Goal: Task Accomplishment & Management: Use online tool/utility

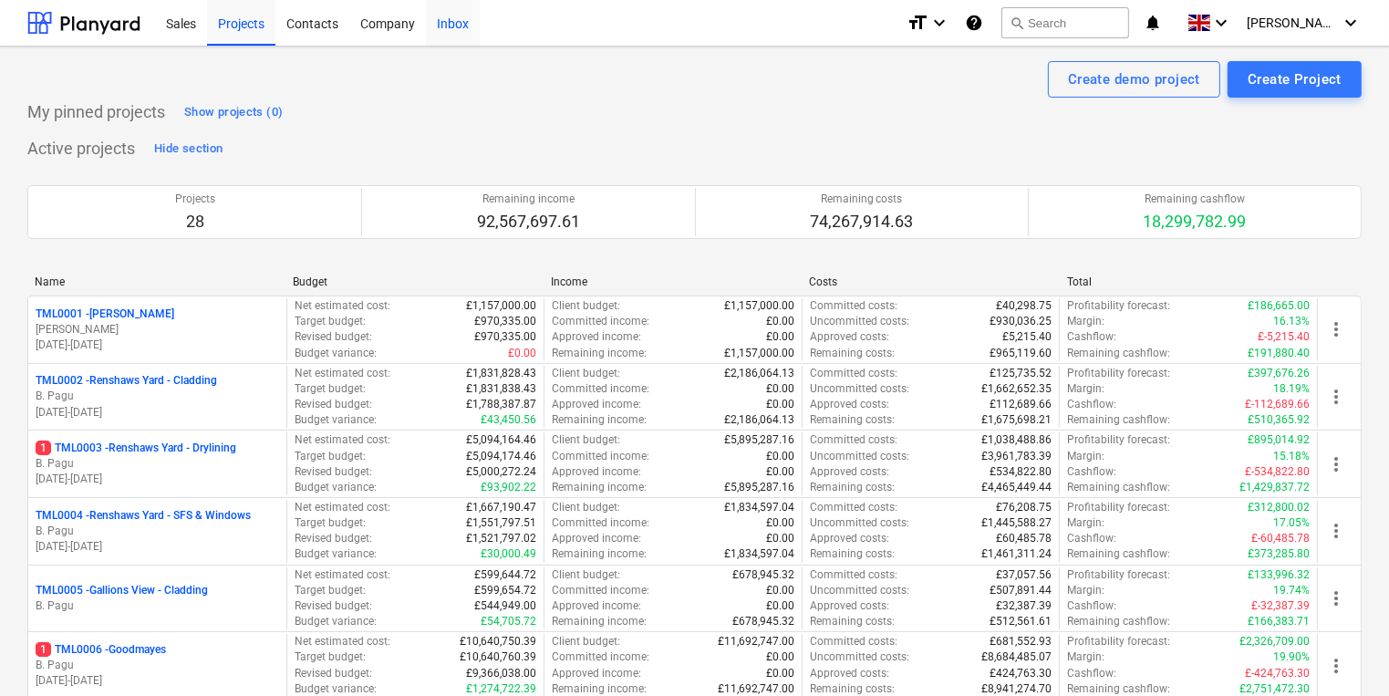
click at [447, 26] on div "Inbox" at bounding box center [453, 22] width 54 height 47
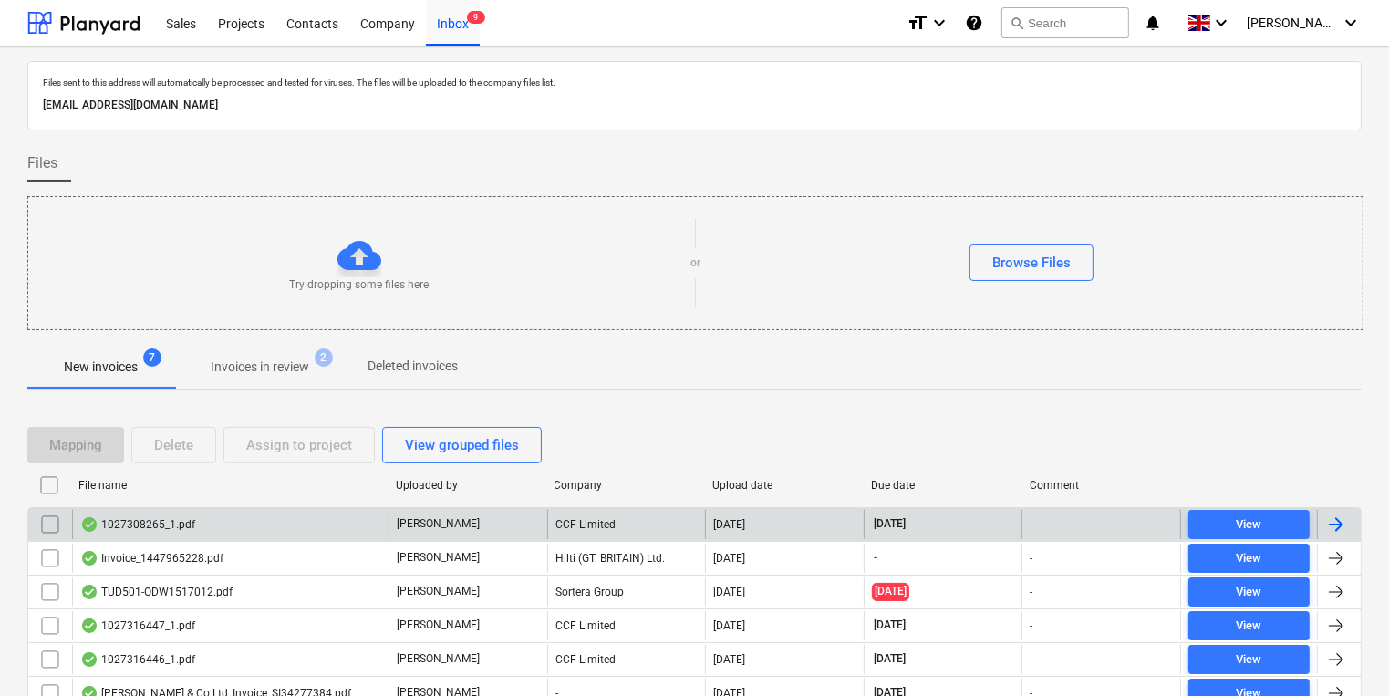
click at [306, 518] on div "1027308265_1.pdf" at bounding box center [230, 524] width 316 height 29
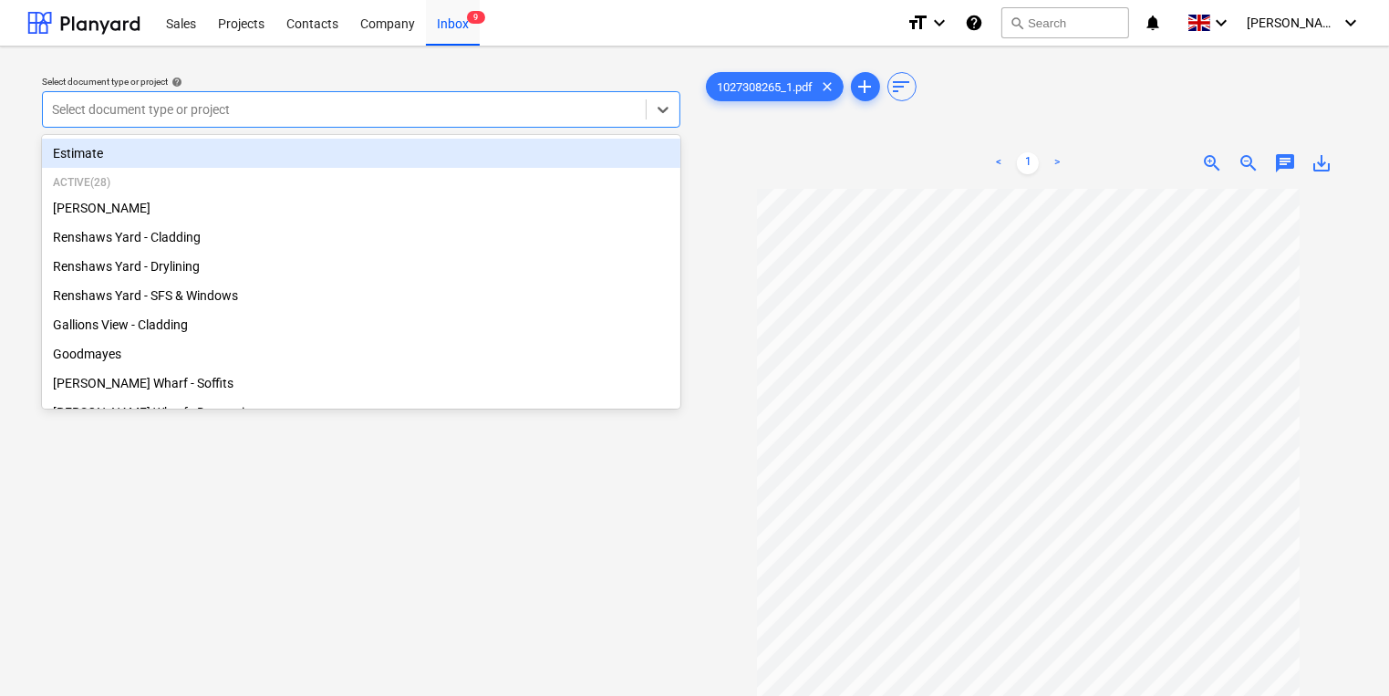
click at [256, 109] on div at bounding box center [344, 109] width 585 height 18
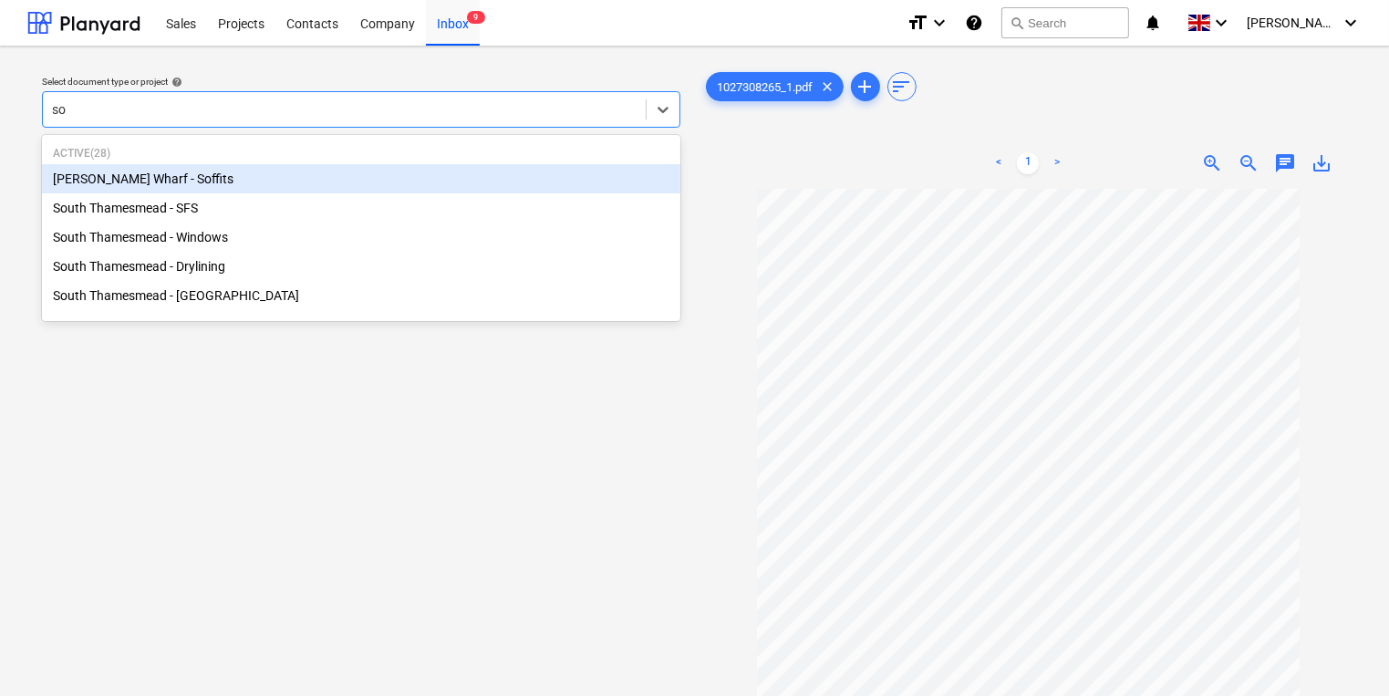
type input "sou"
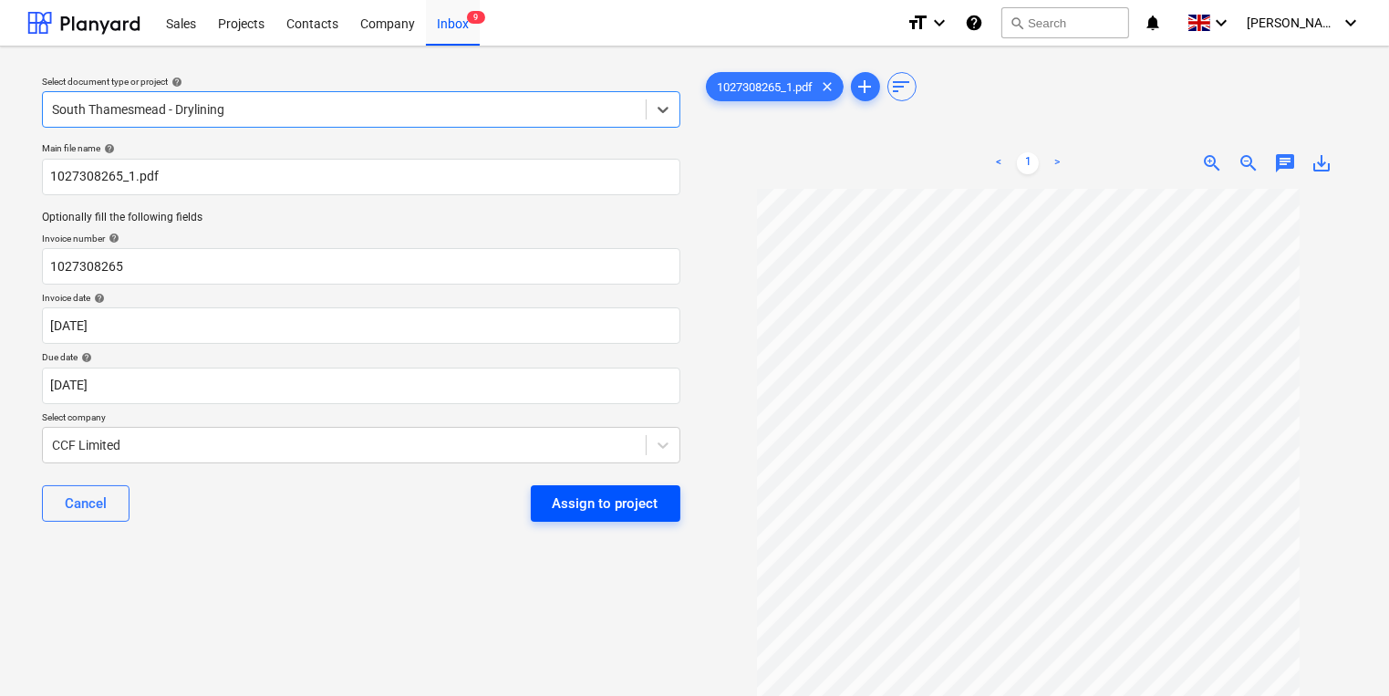
click at [643, 497] on div "Assign to project" at bounding box center [606, 504] width 106 height 24
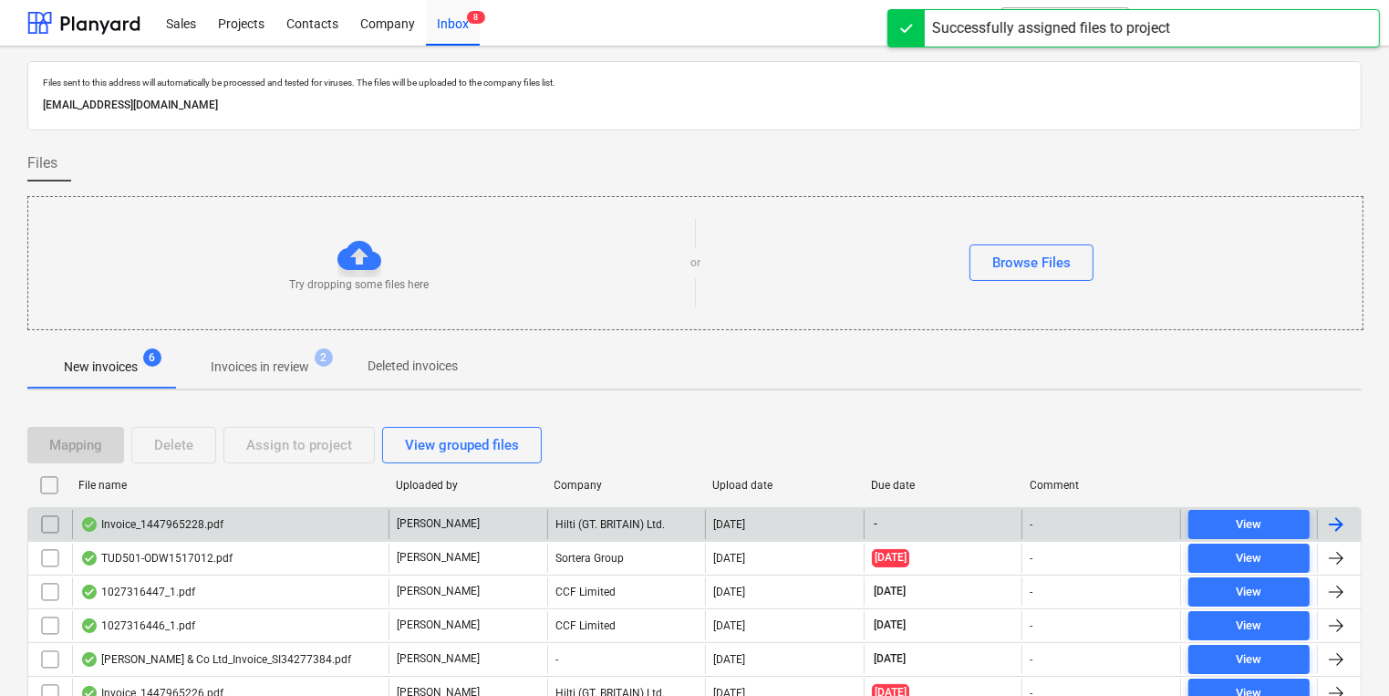
click at [358, 523] on div "Invoice_1447965228.pdf" at bounding box center [230, 524] width 316 height 29
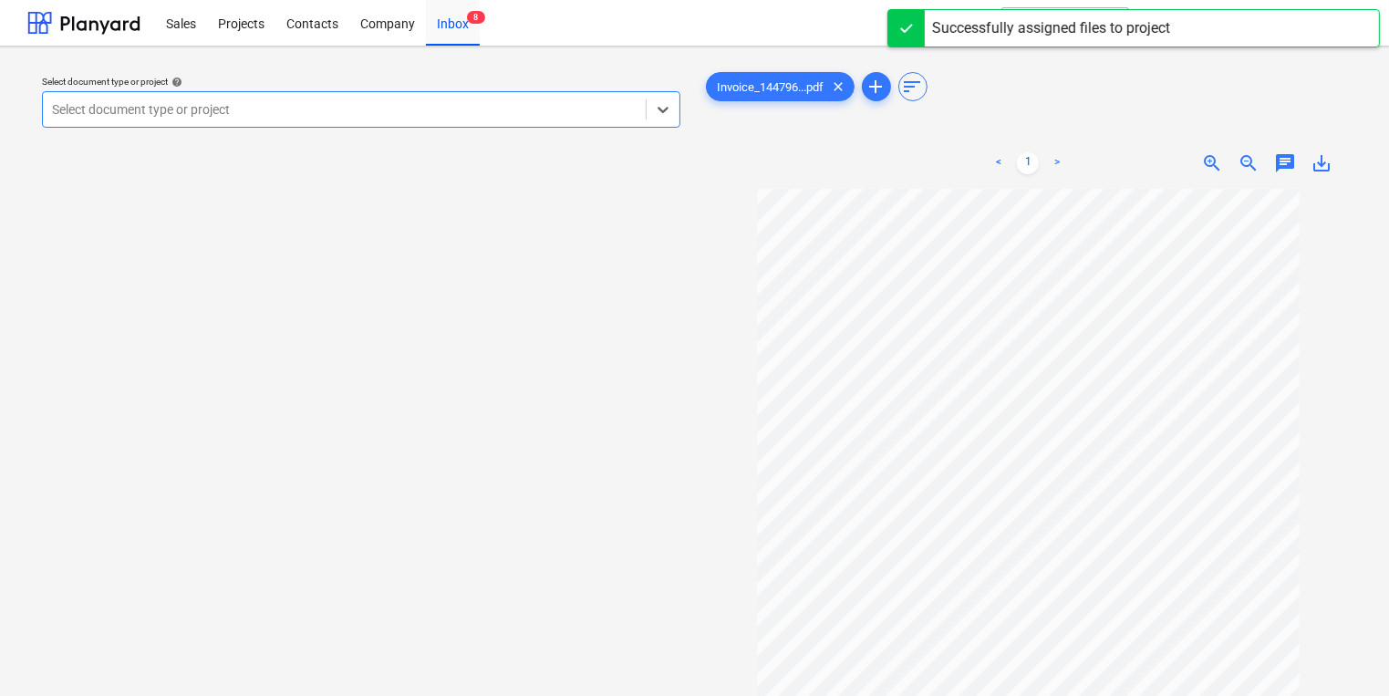
scroll to position [126, 0]
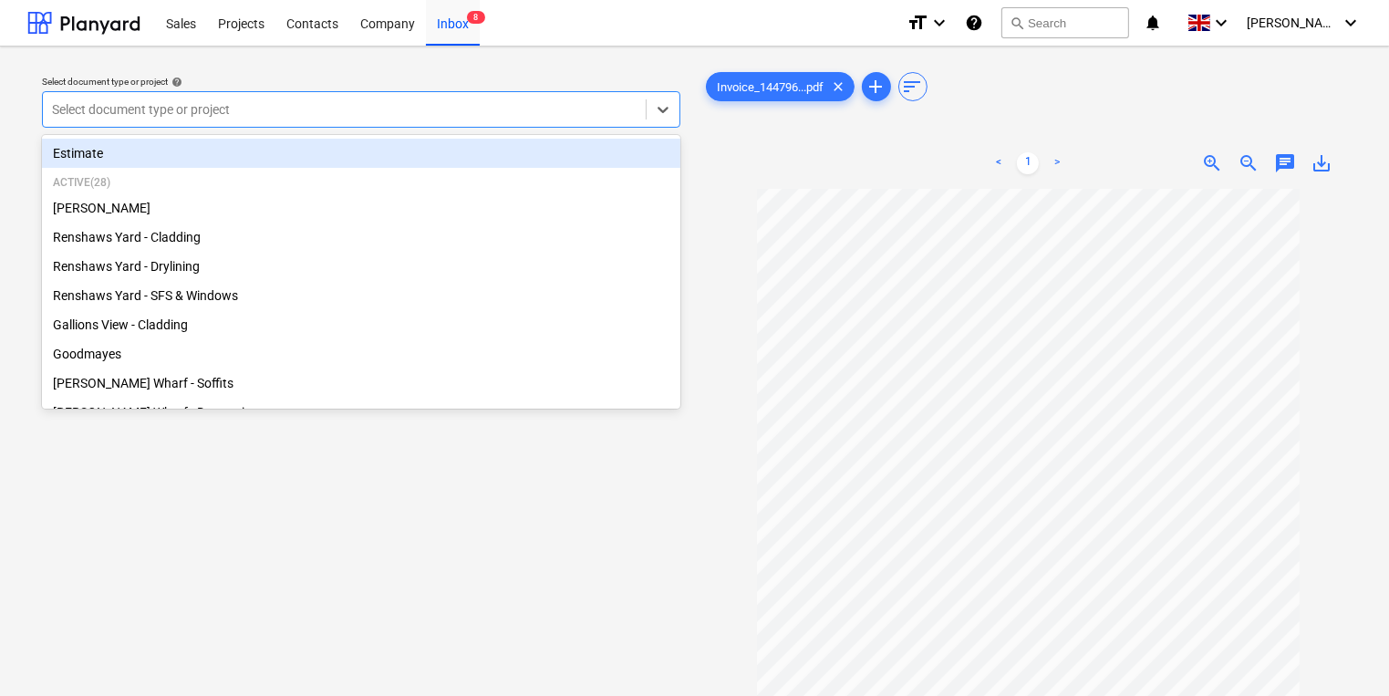
click at [474, 114] on div at bounding box center [344, 109] width 585 height 18
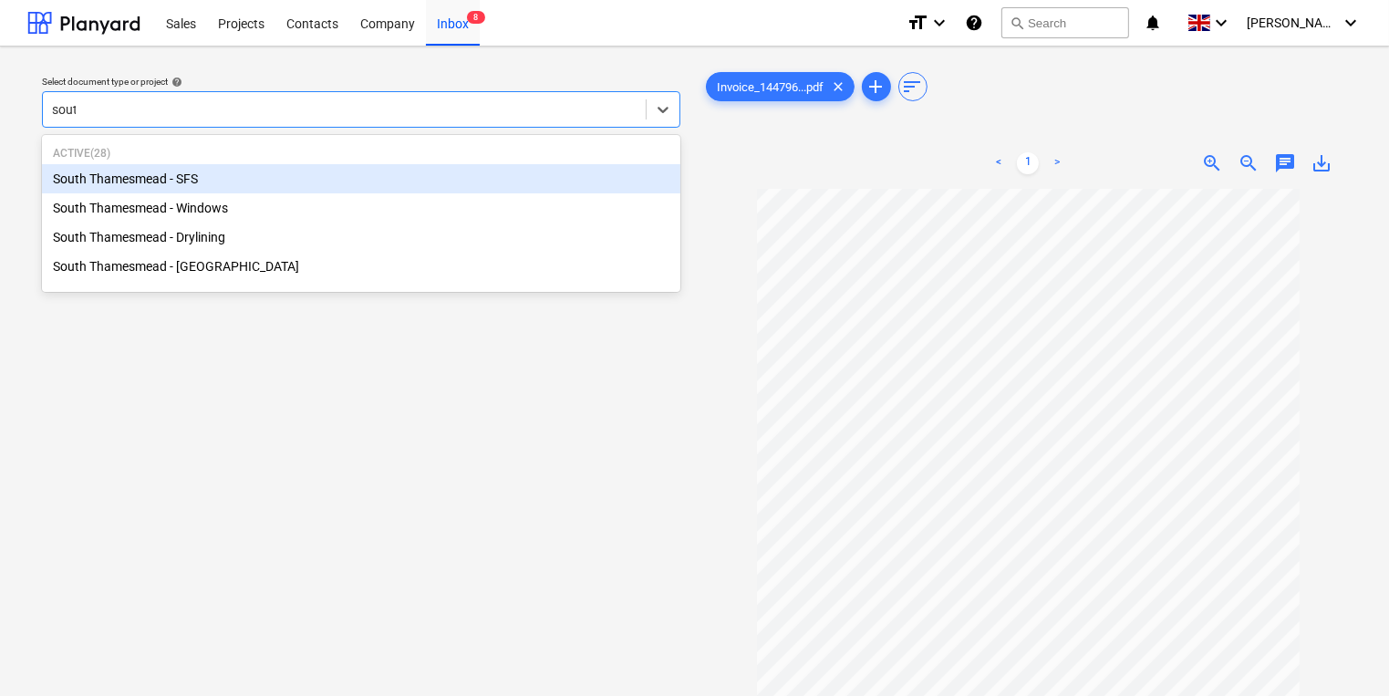
type input "south"
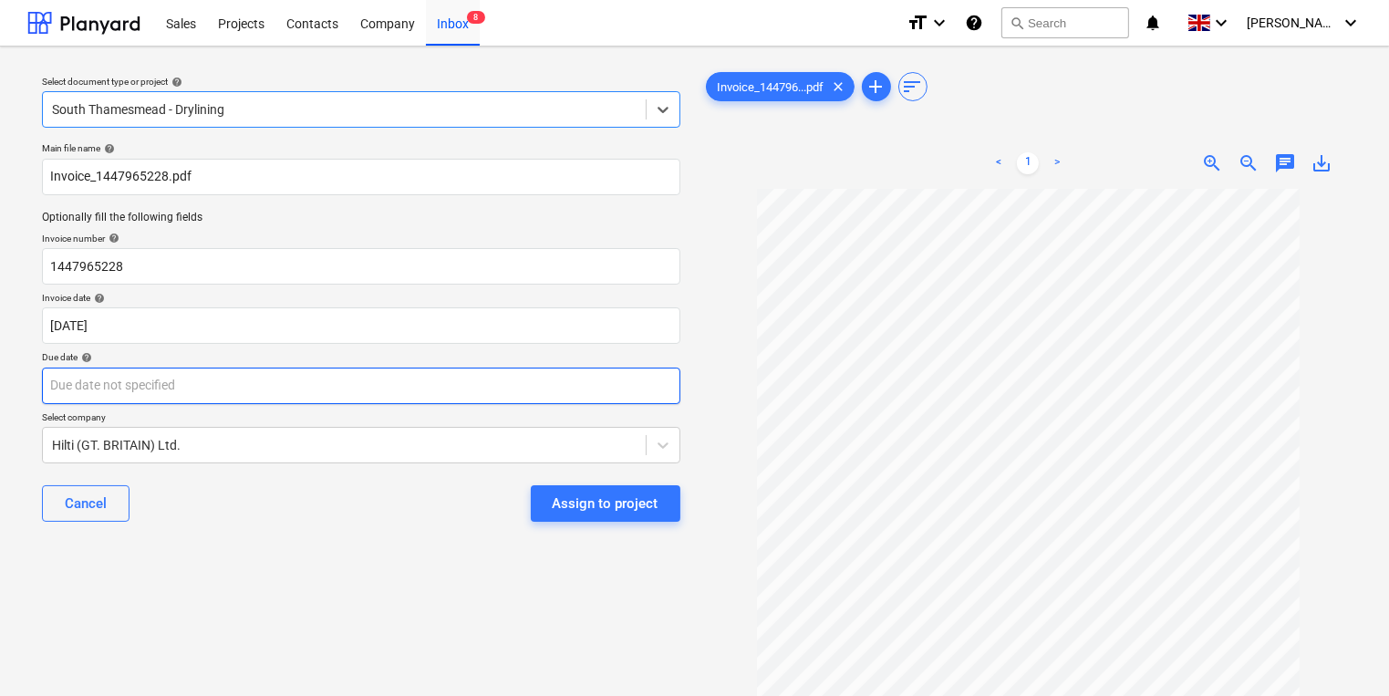
click at [448, 390] on body "Sales Projects Contacts Company Inbox 8 format_size keyboard_arrow_down help se…" at bounding box center [694, 348] width 1389 height 696
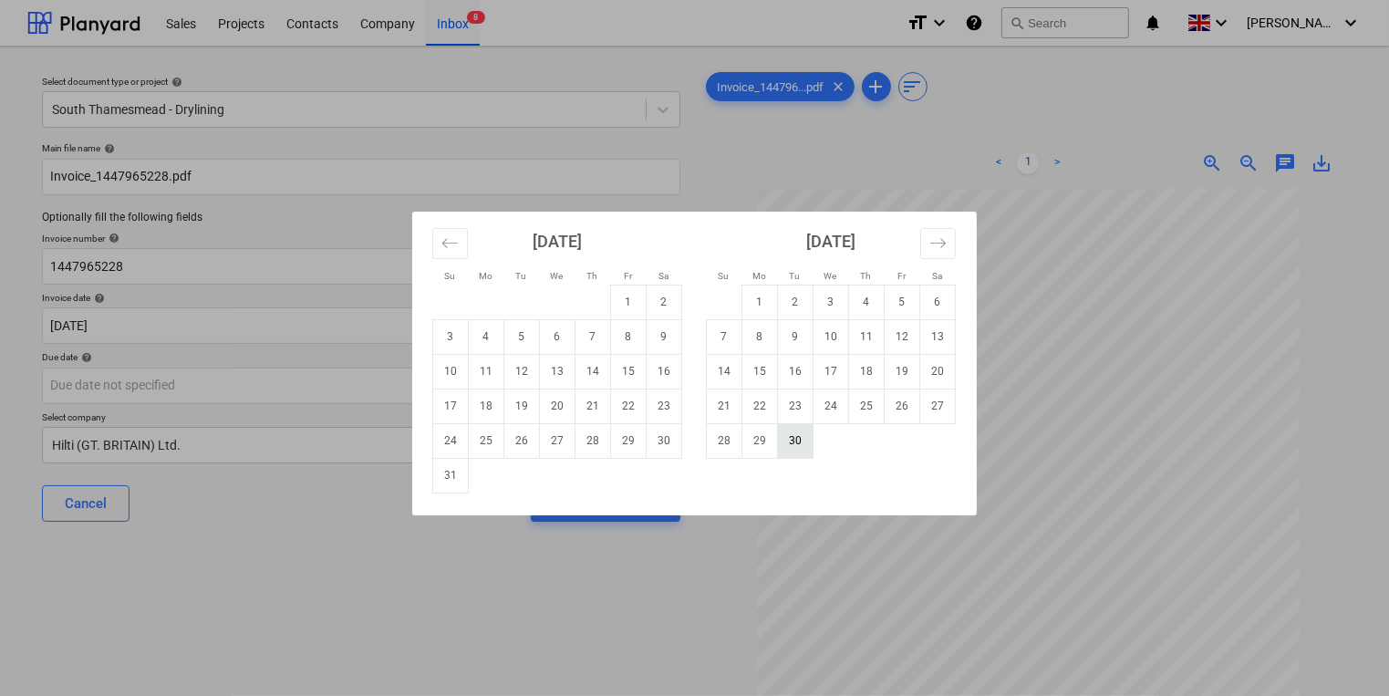
click at [807, 443] on td "30" at bounding box center [796, 440] width 36 height 35
type input "[DATE]"
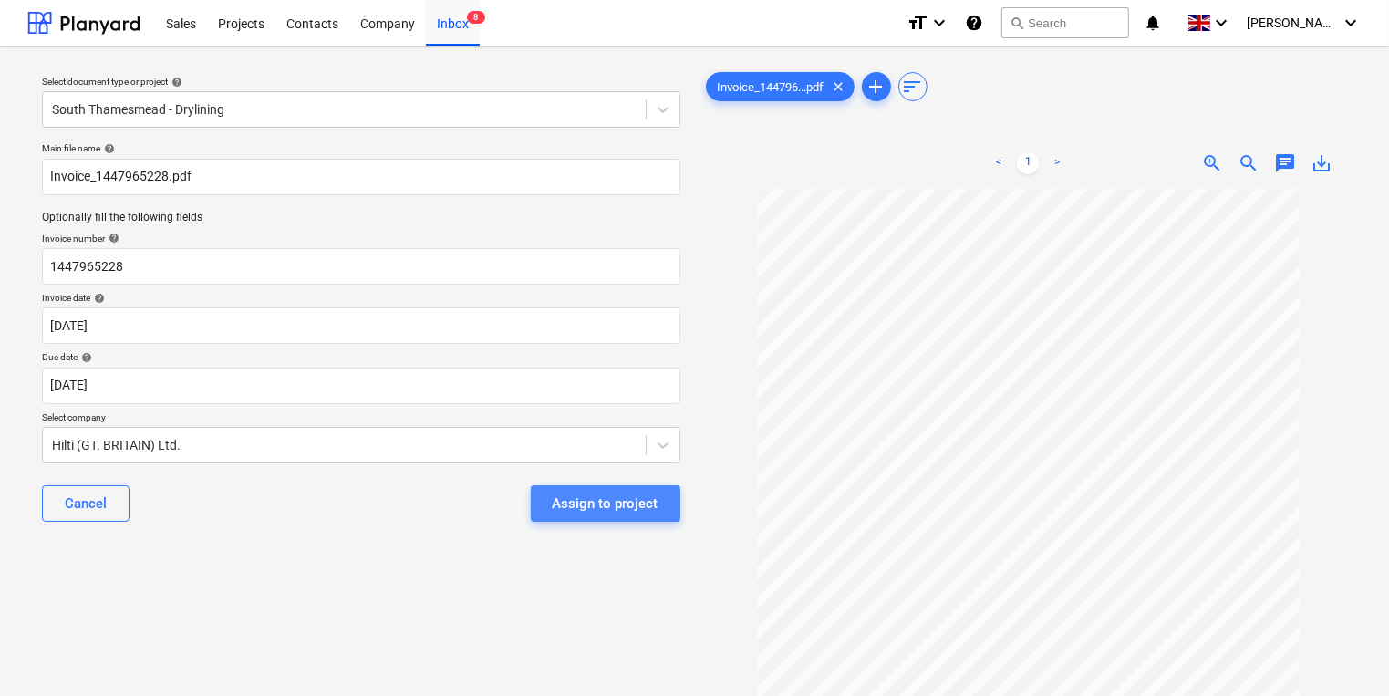
click at [609, 508] on div "Assign to project" at bounding box center [606, 504] width 106 height 24
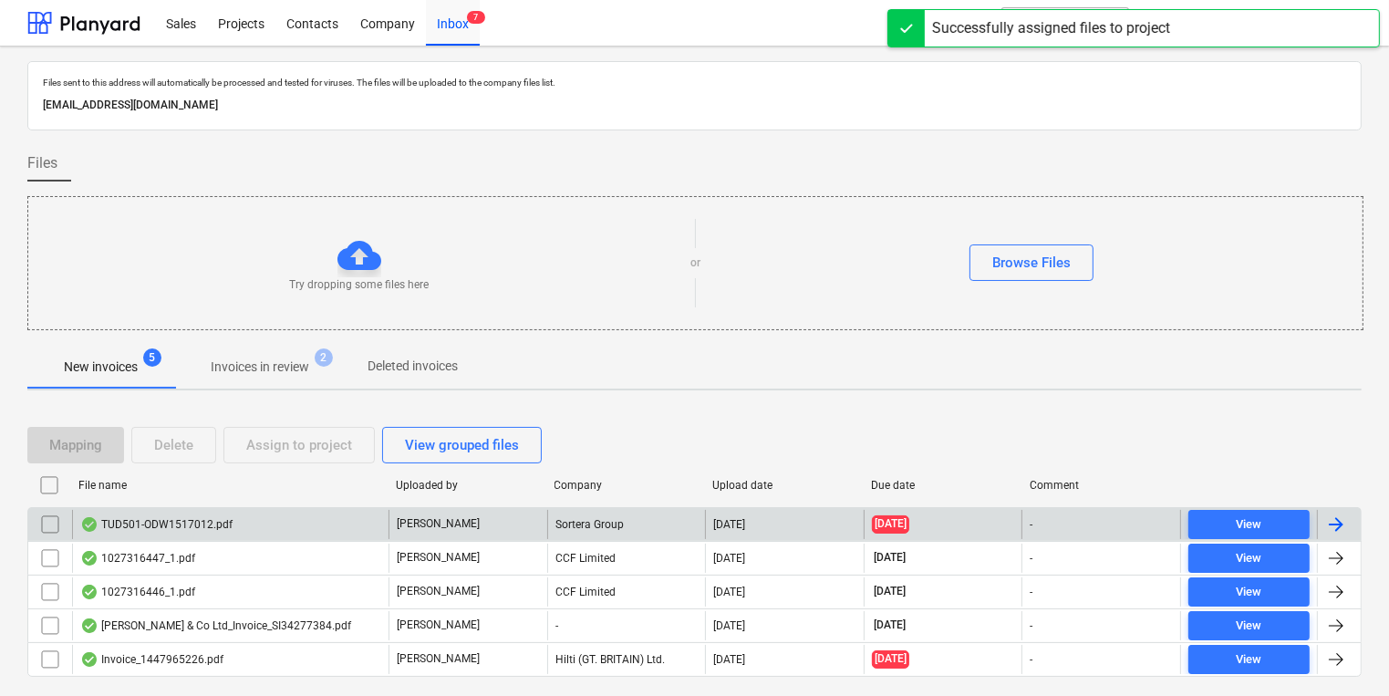
click at [544, 511] on div "[PERSON_NAME]" at bounding box center [468, 524] width 159 height 29
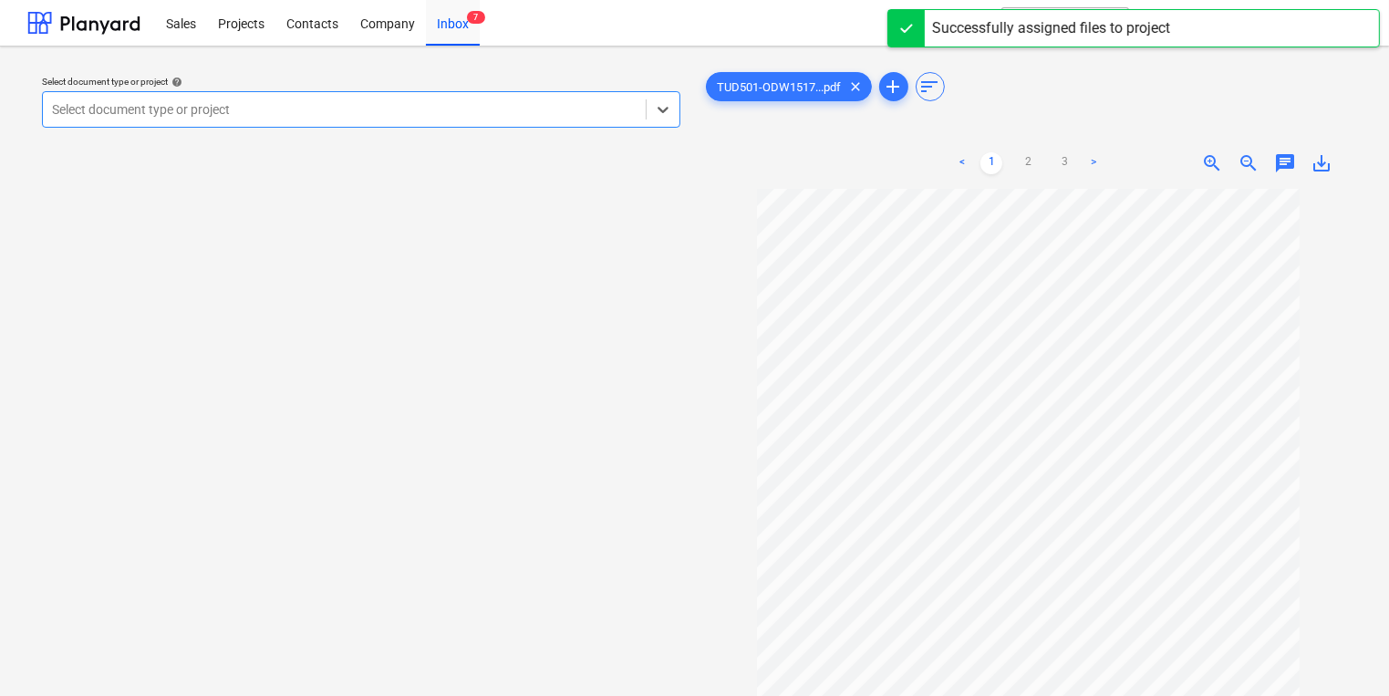
click at [311, 119] on div "Select document type or project" at bounding box center [344, 110] width 603 height 26
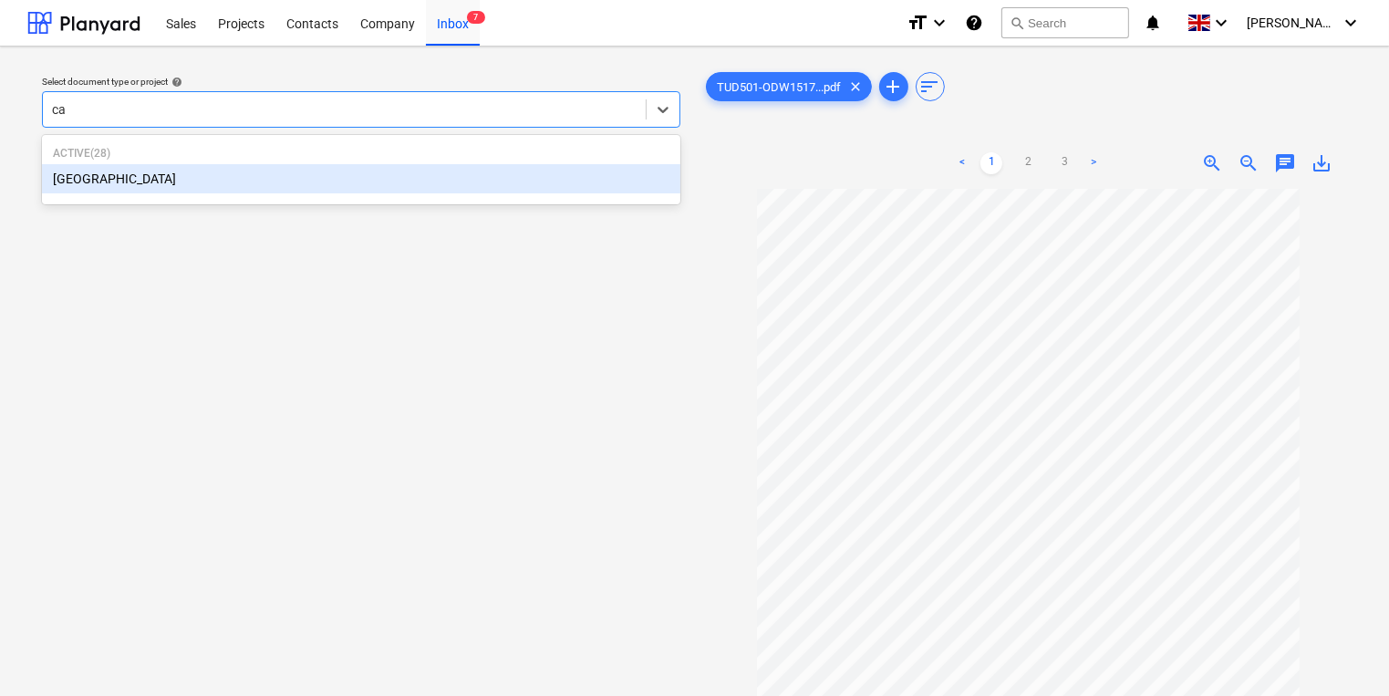
type input "cam"
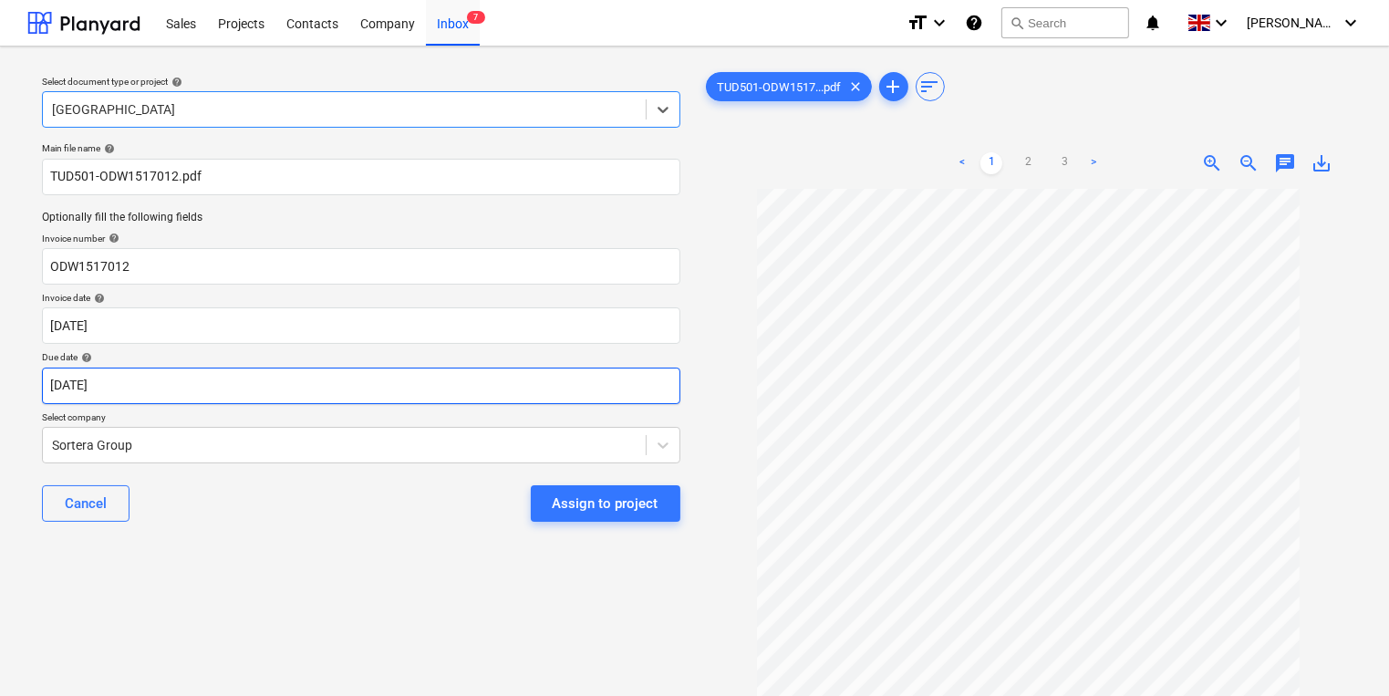
click at [233, 391] on body "Sales Projects Contacts Company Inbox 7 format_size keyboard_arrow_down help se…" at bounding box center [694, 348] width 1389 height 696
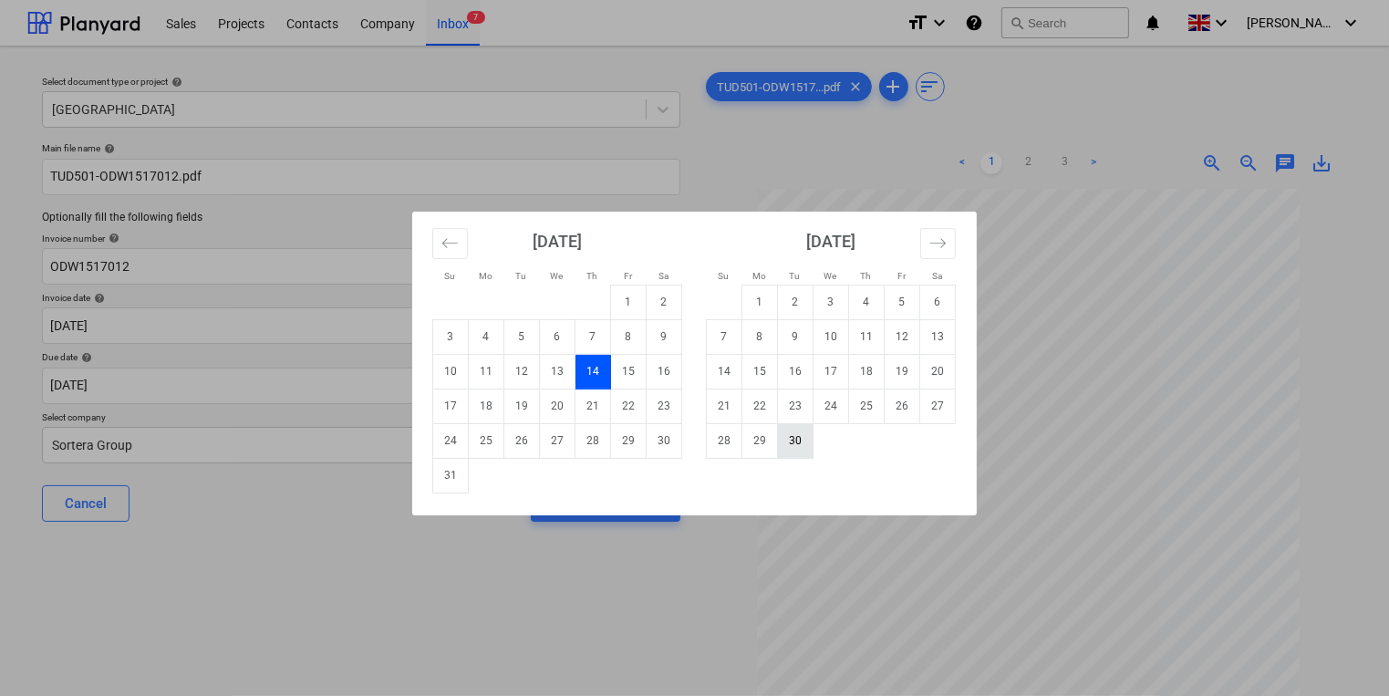
click at [797, 450] on td "30" at bounding box center [796, 440] width 36 height 35
type input "[DATE]"
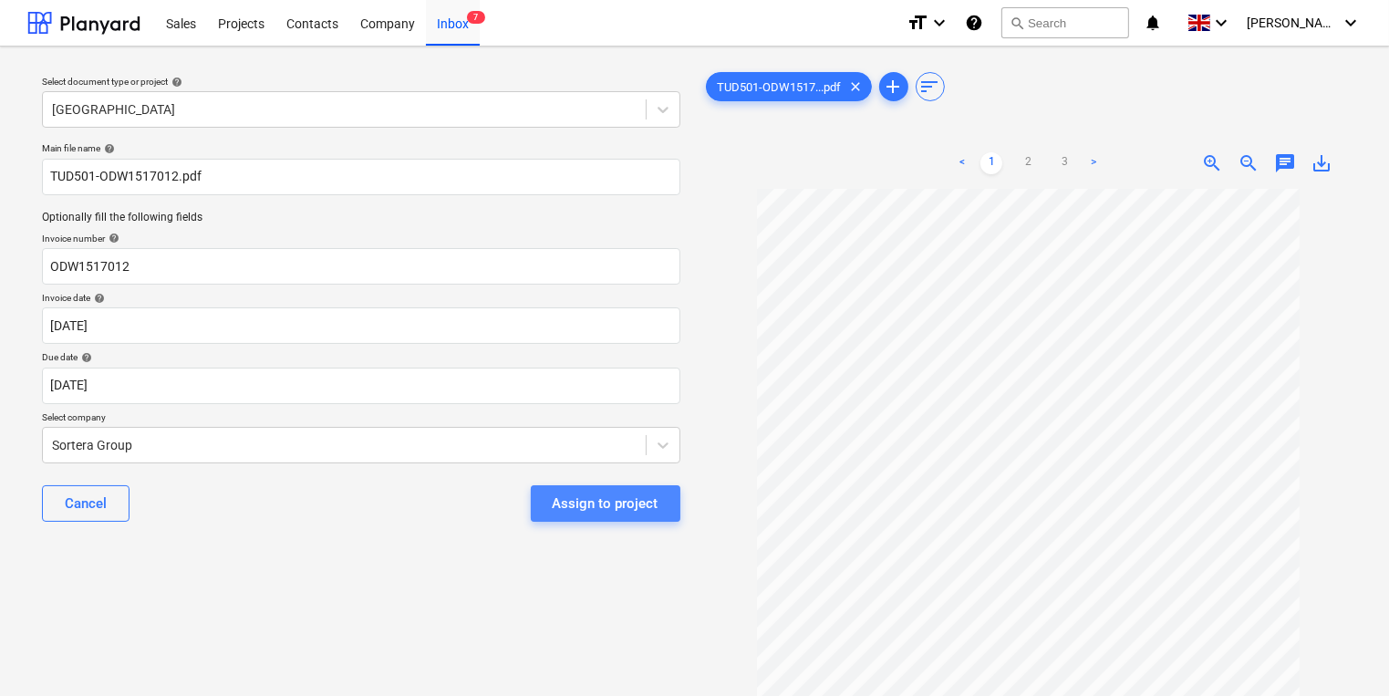
click at [664, 492] on button "Assign to project" at bounding box center [606, 503] width 150 height 36
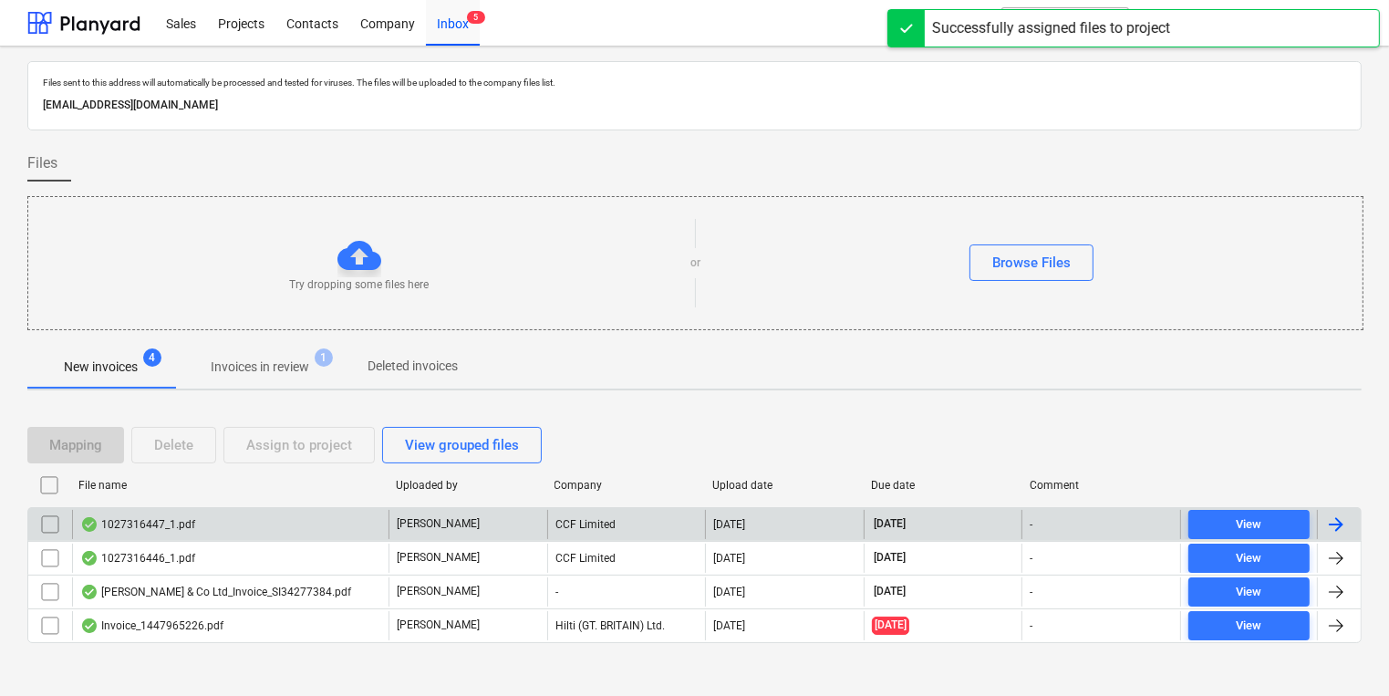
click at [274, 510] on div "1027316447_1.pdf" at bounding box center [230, 524] width 316 height 29
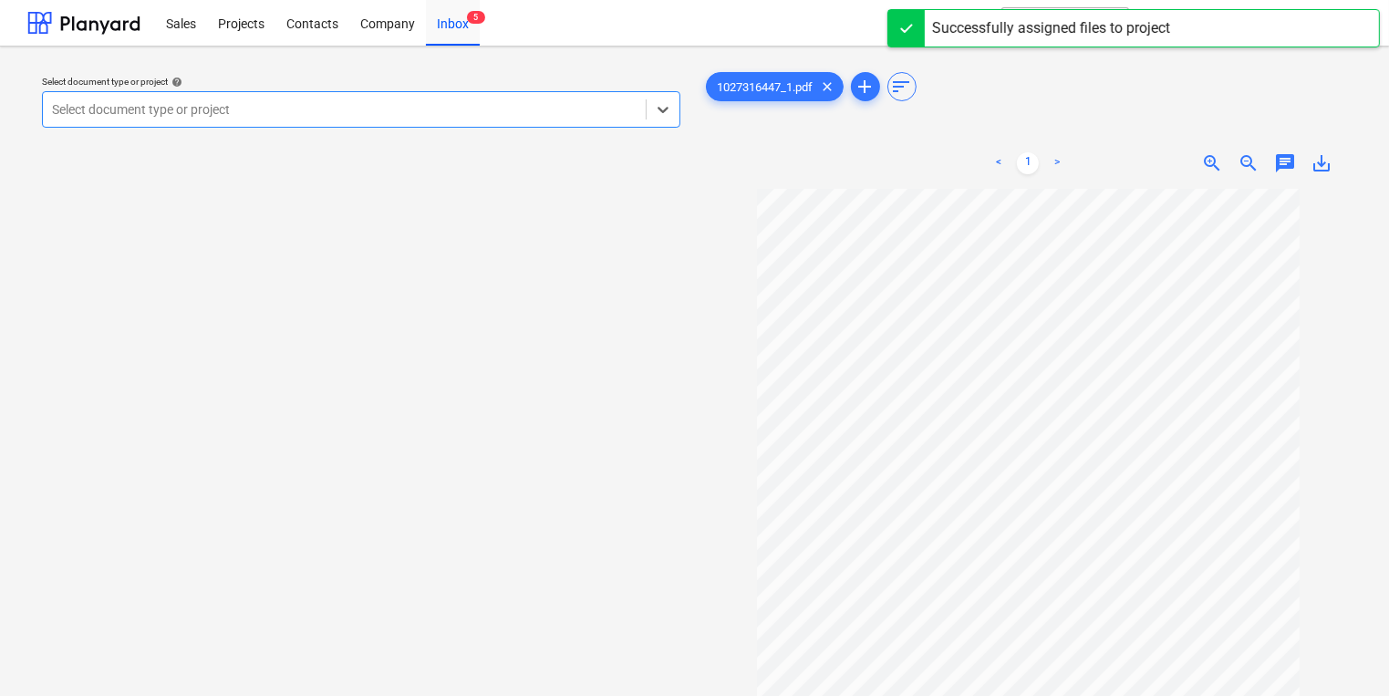
click at [492, 90] on p "Select document type or project help" at bounding box center [361, 84] width 638 height 16
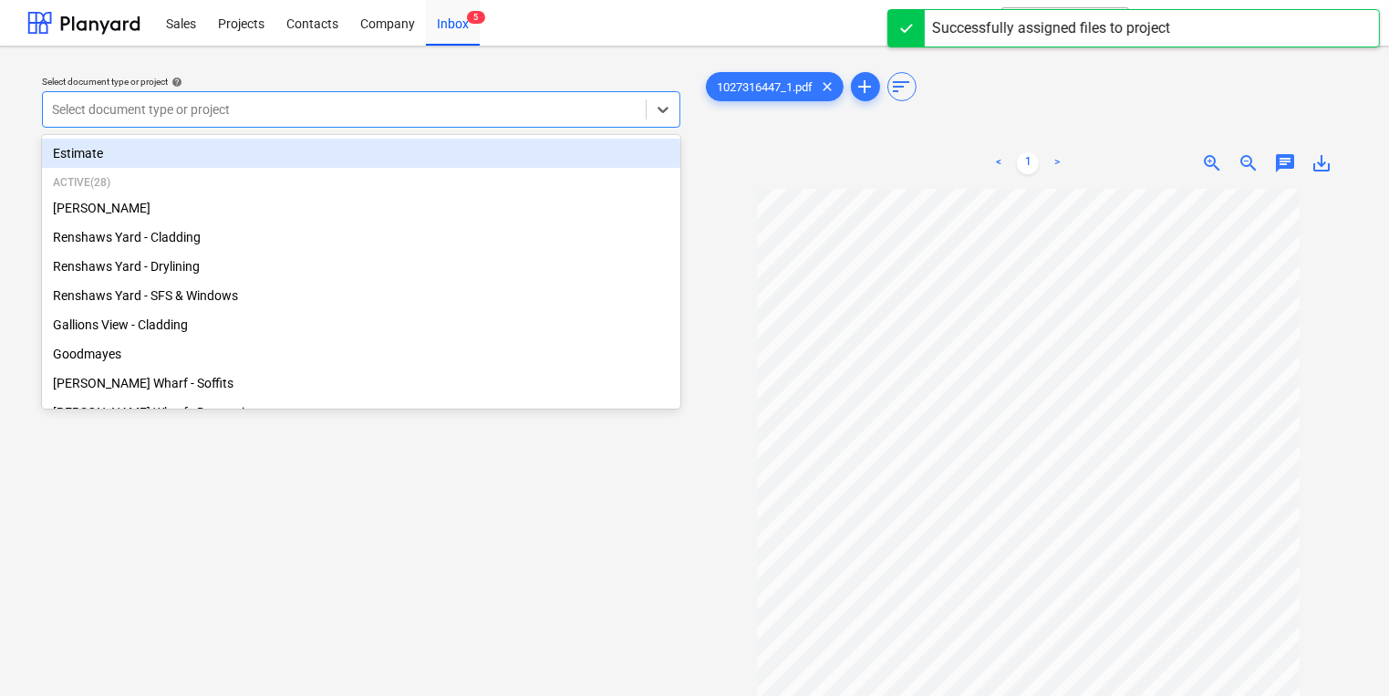
click at [492, 126] on div "Select document type or project" at bounding box center [361, 109] width 638 height 36
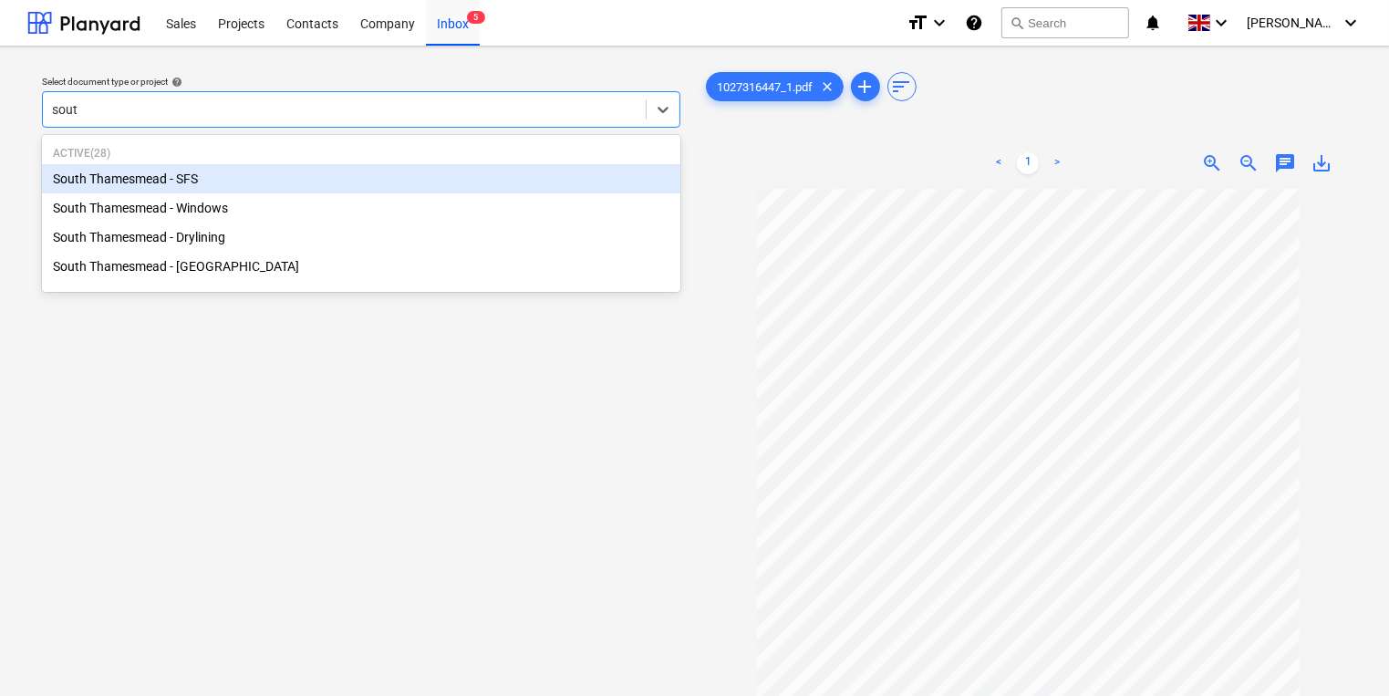
type input "south"
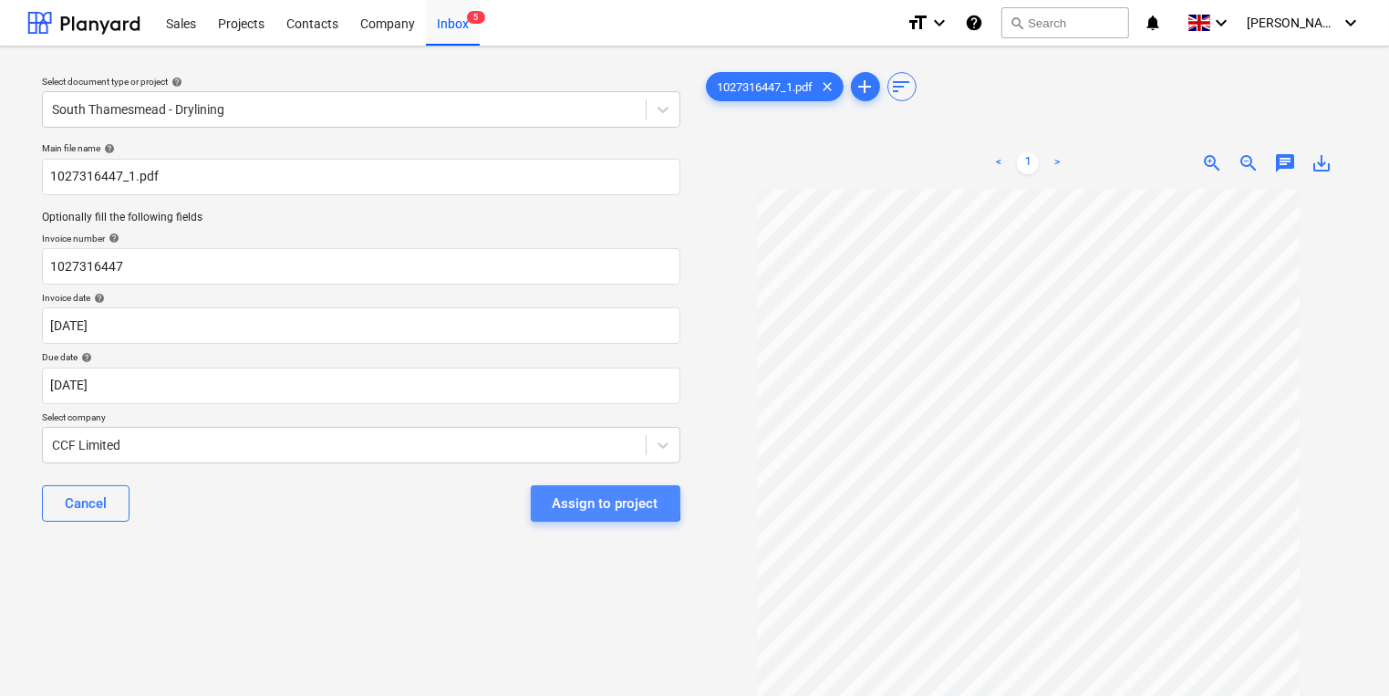
click at [549, 498] on button "Assign to project" at bounding box center [606, 503] width 150 height 36
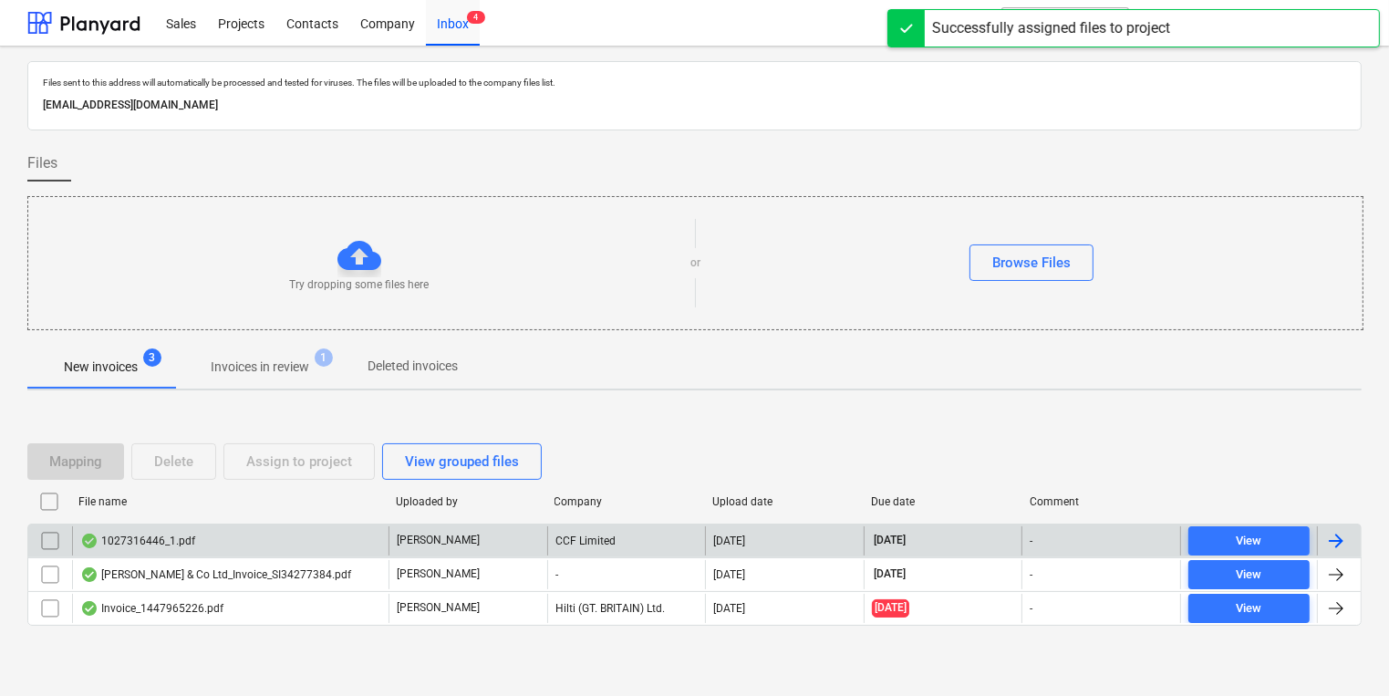
click at [199, 535] on div "1027316446_1.pdf" at bounding box center [230, 540] width 316 height 29
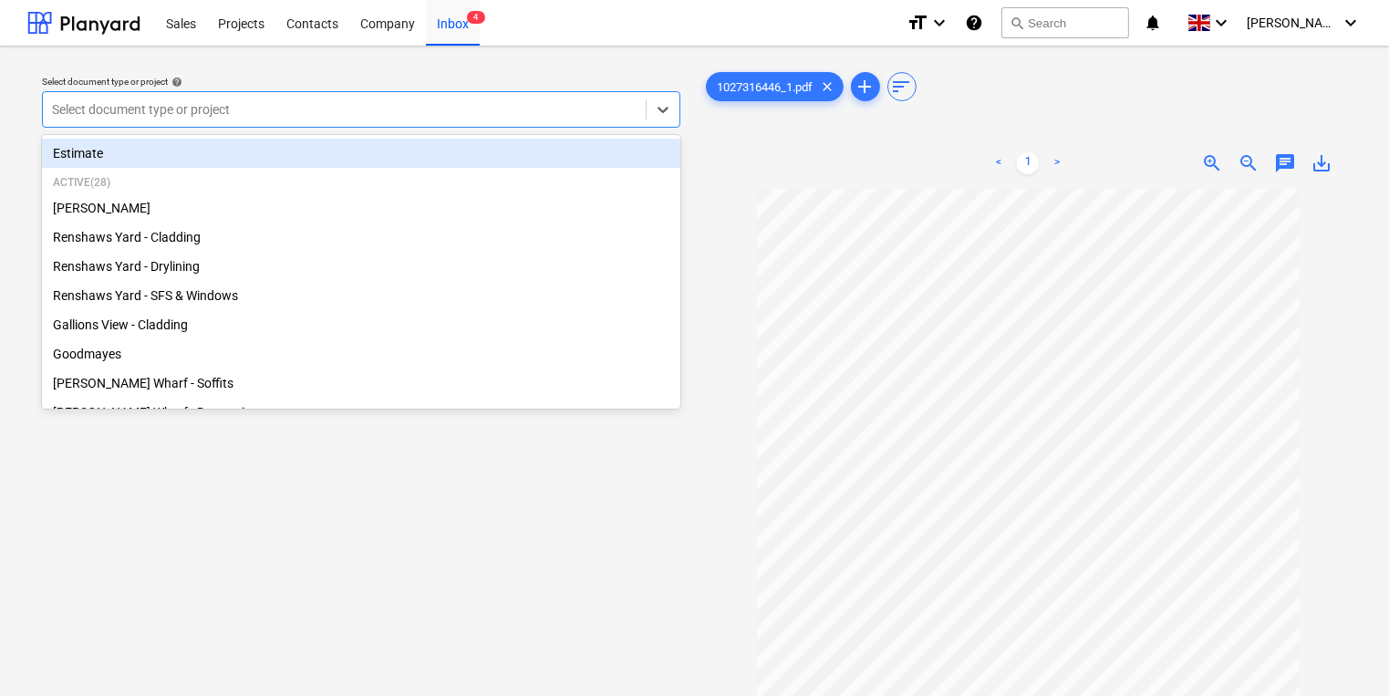
click at [254, 113] on div at bounding box center [344, 109] width 585 height 18
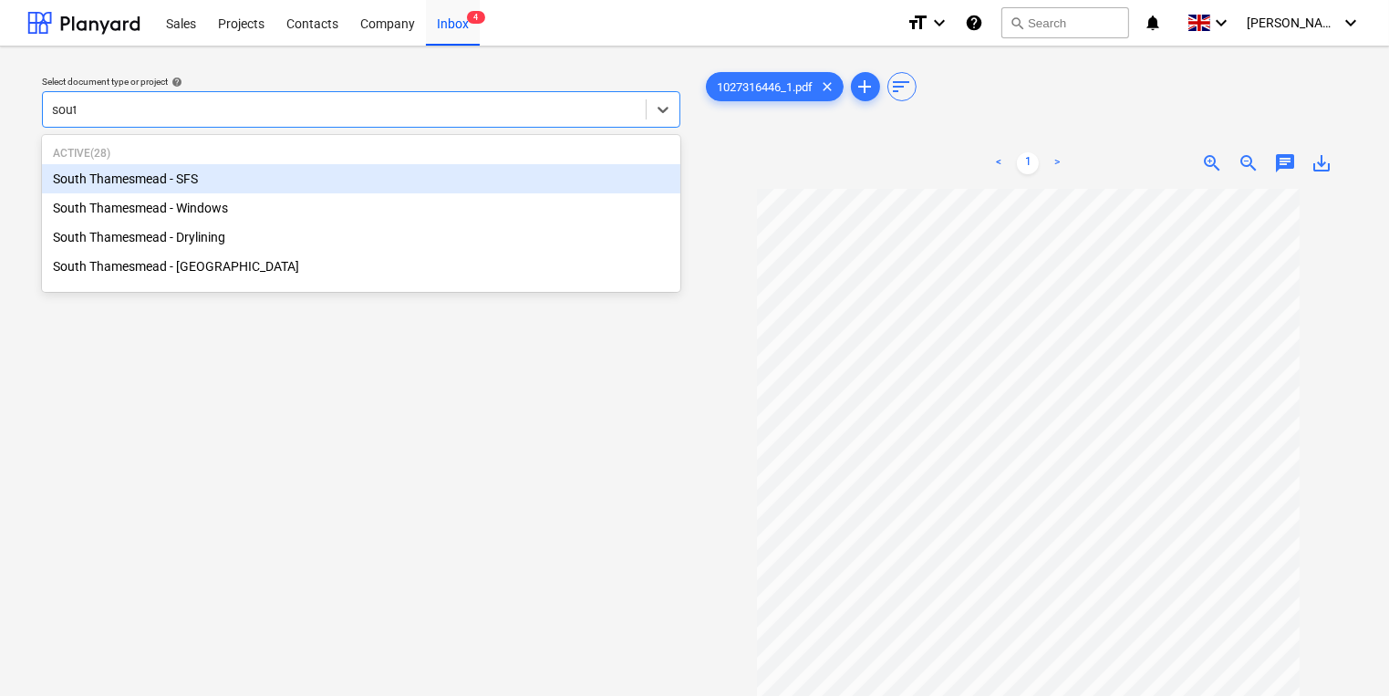
type input "south"
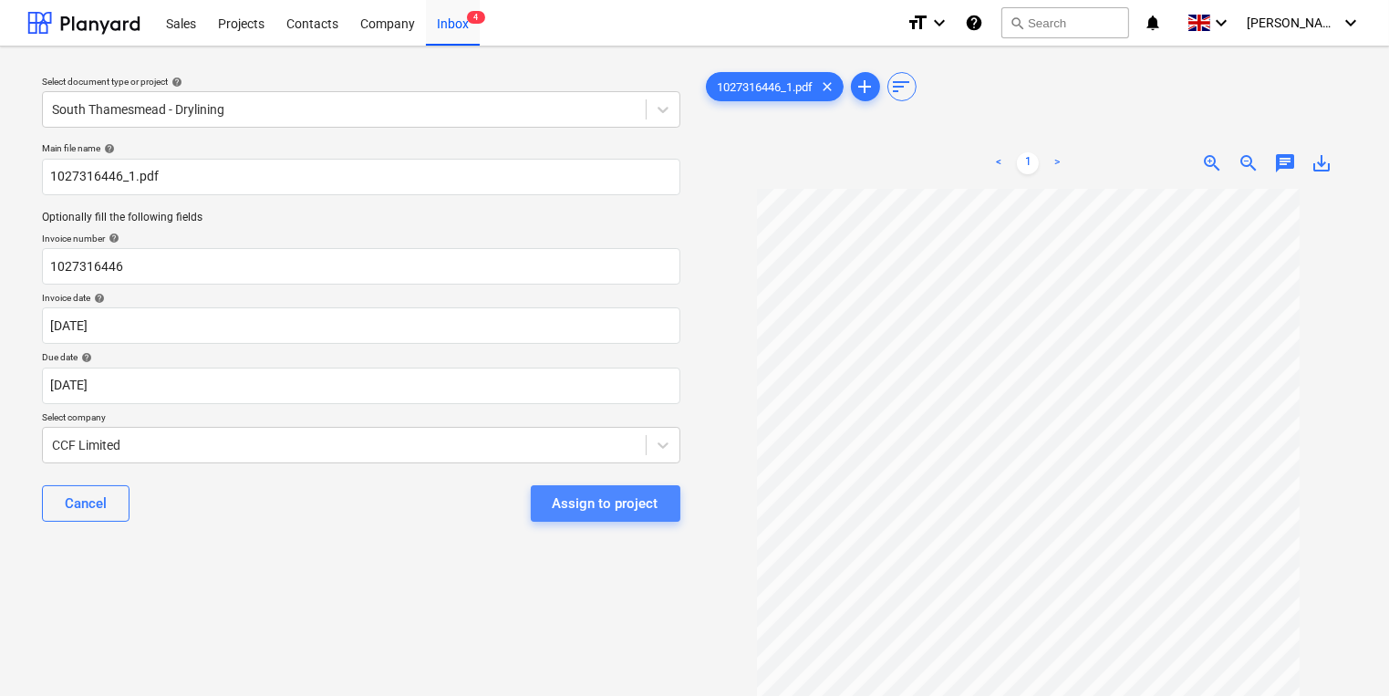
click at [613, 500] on div "Assign to project" at bounding box center [606, 504] width 106 height 24
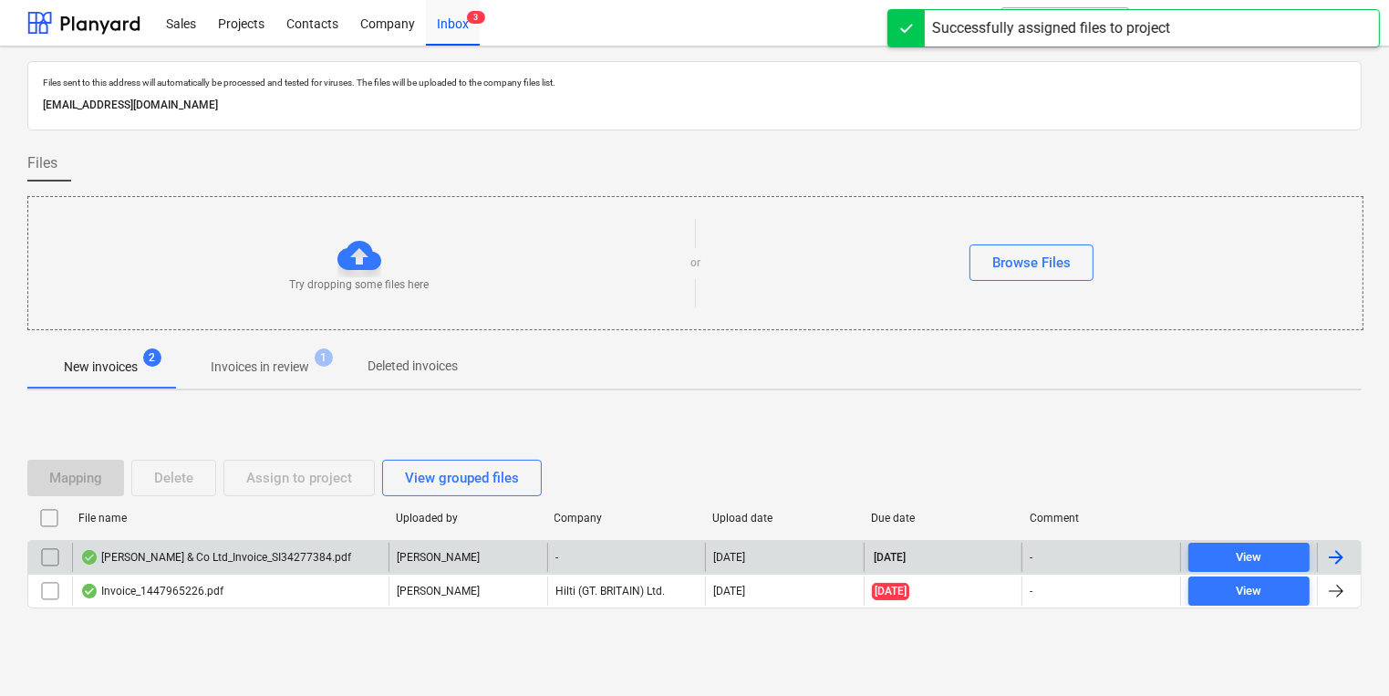
click at [266, 552] on div "[PERSON_NAME] & Co Ltd_Invoice_SI34277384.pdf" at bounding box center [215, 557] width 271 height 15
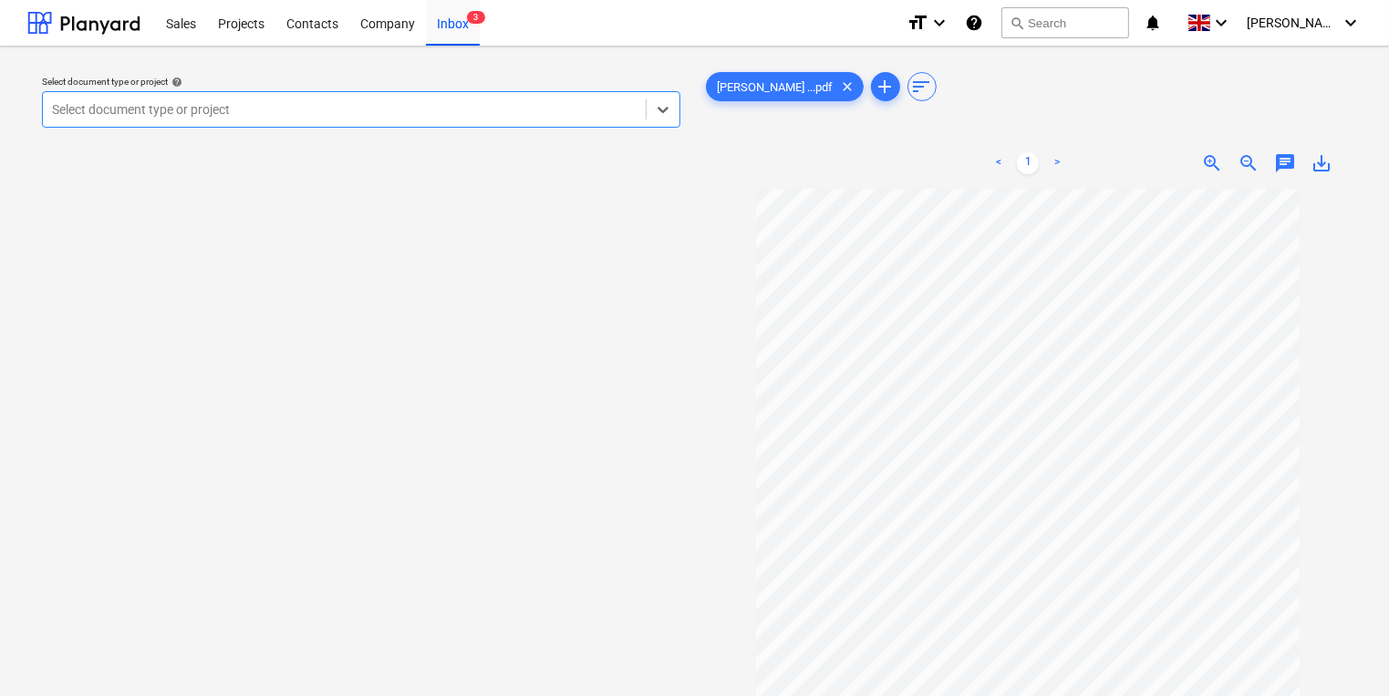
scroll to position [126, 0]
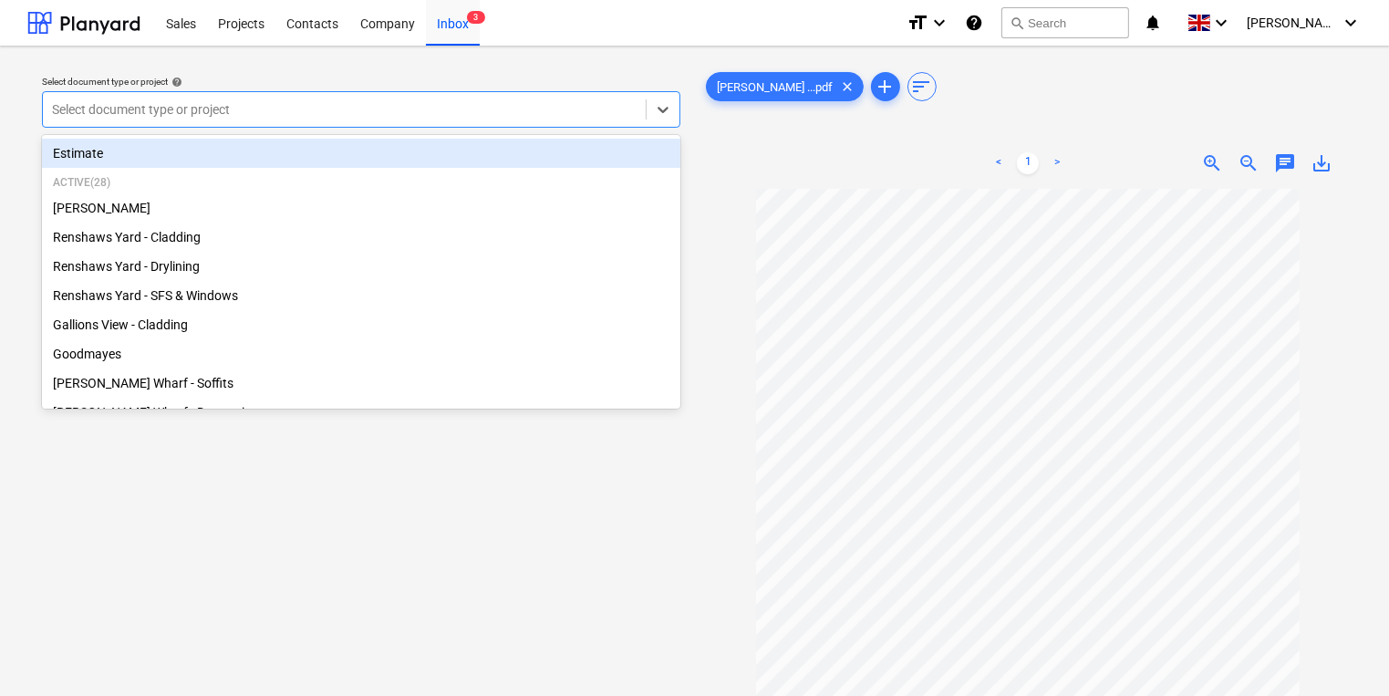
click at [419, 114] on div at bounding box center [344, 109] width 585 height 18
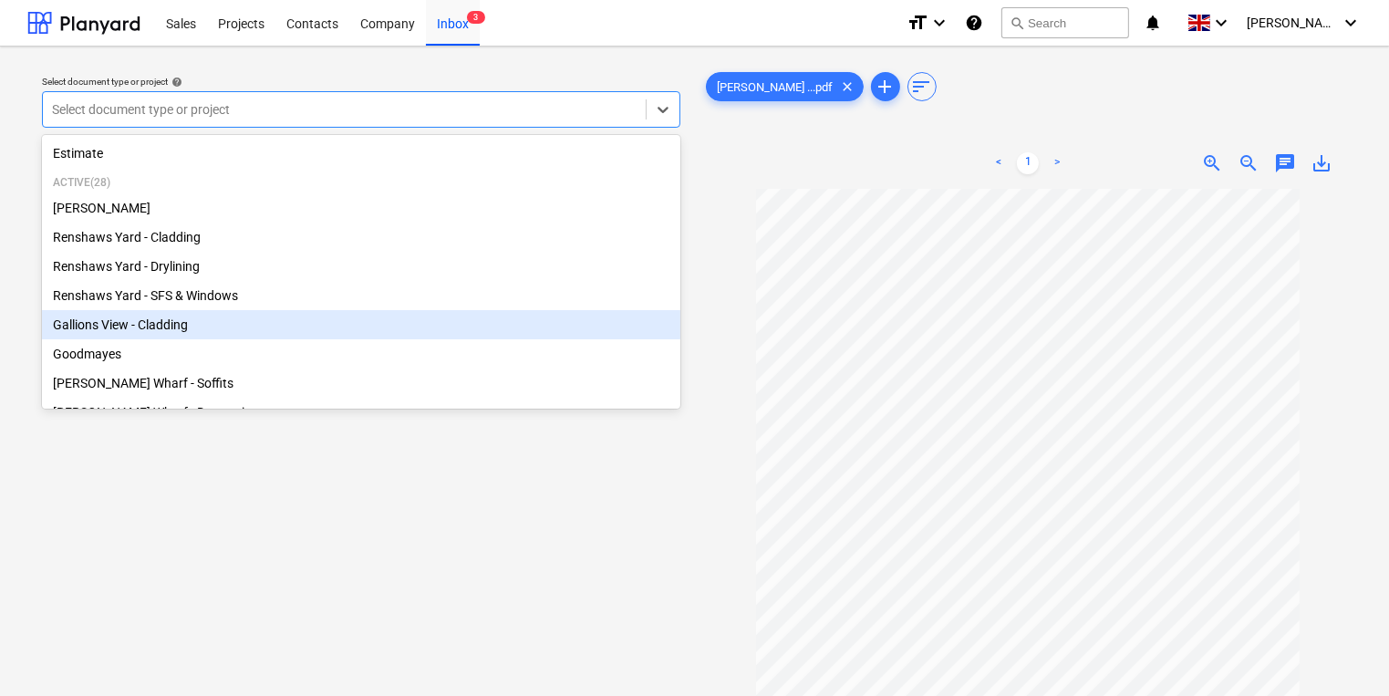
scroll to position [0, 0]
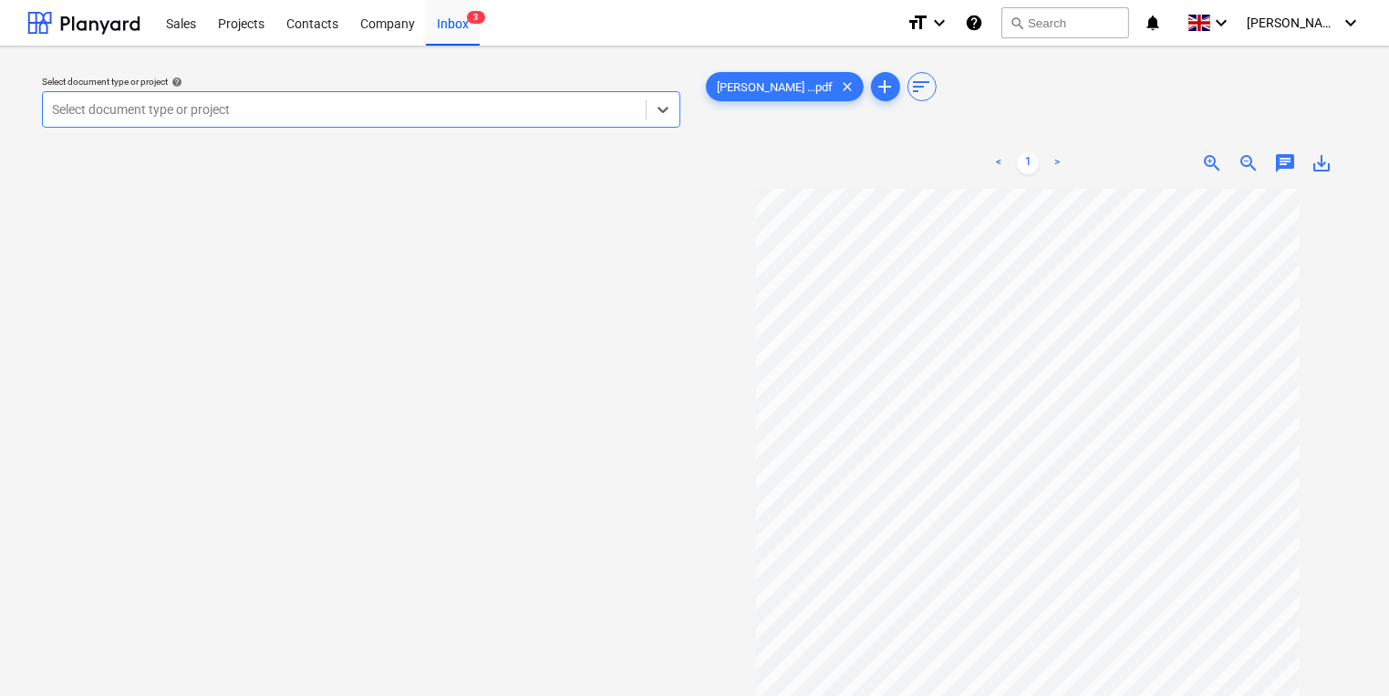
click at [343, 113] on div at bounding box center [344, 109] width 585 height 18
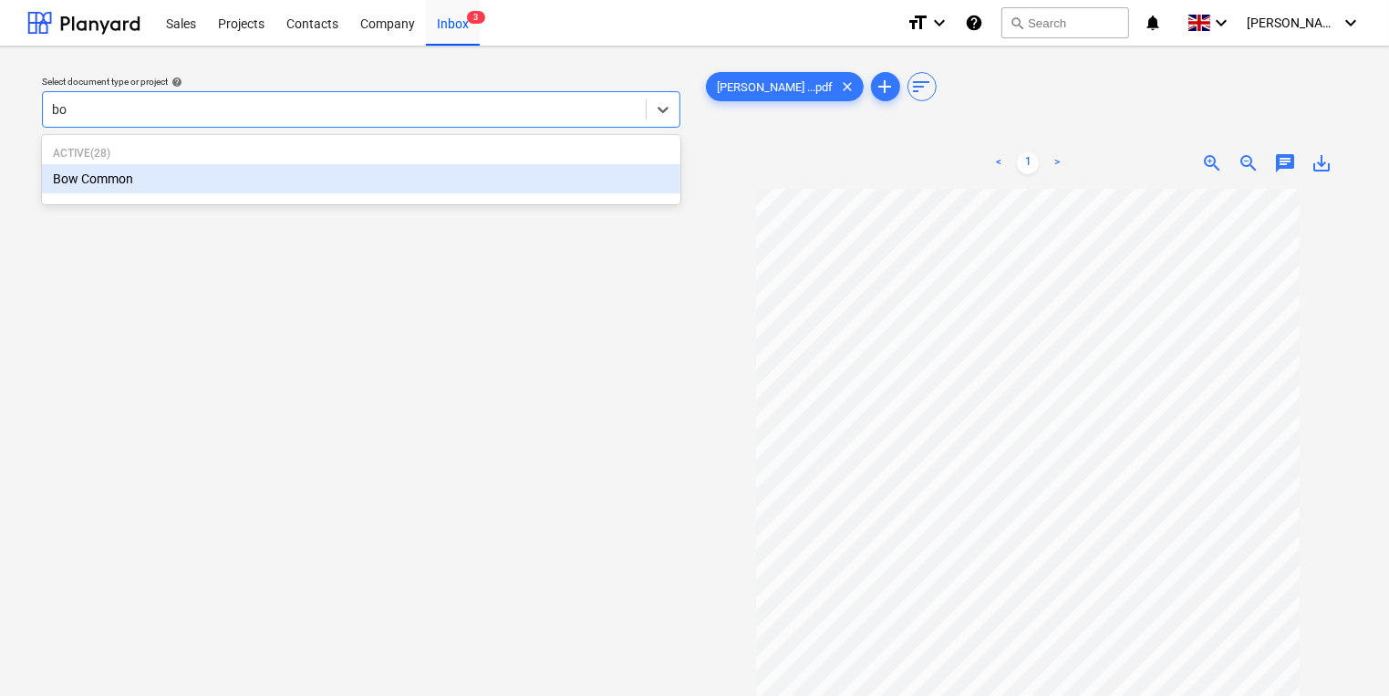
type input "b"
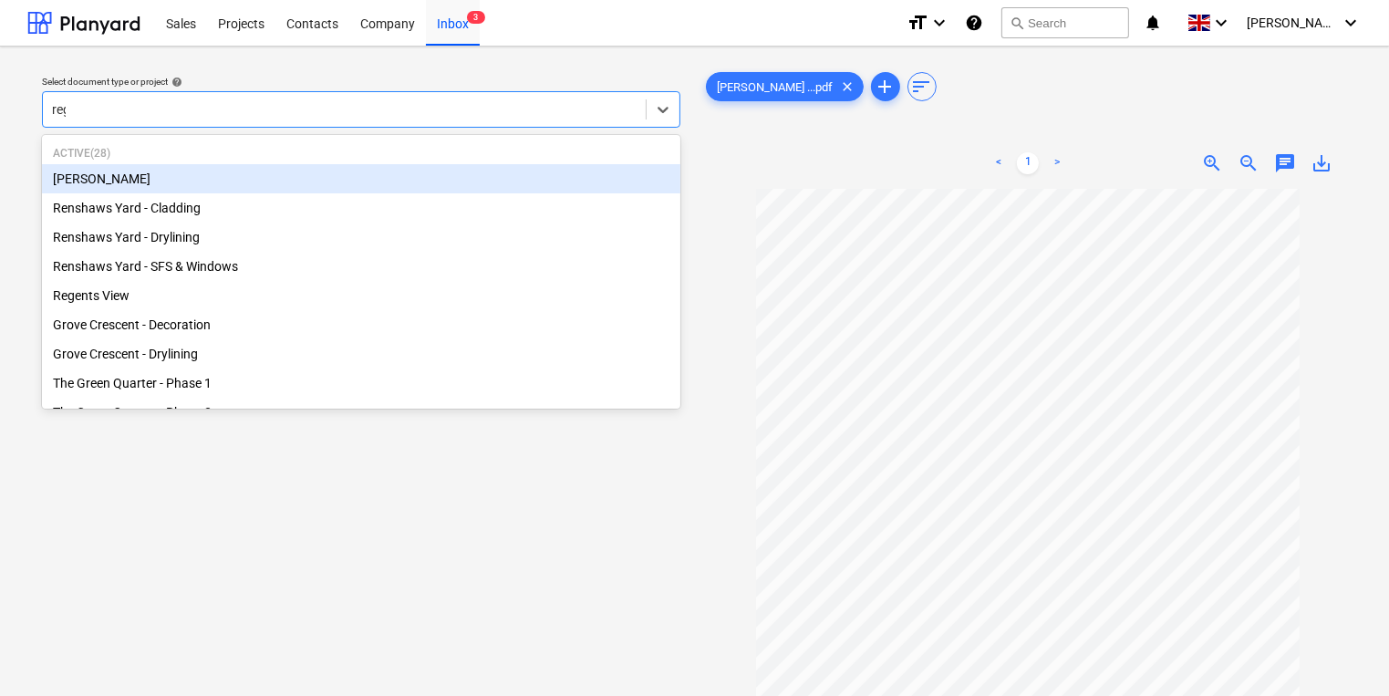
type input "rege"
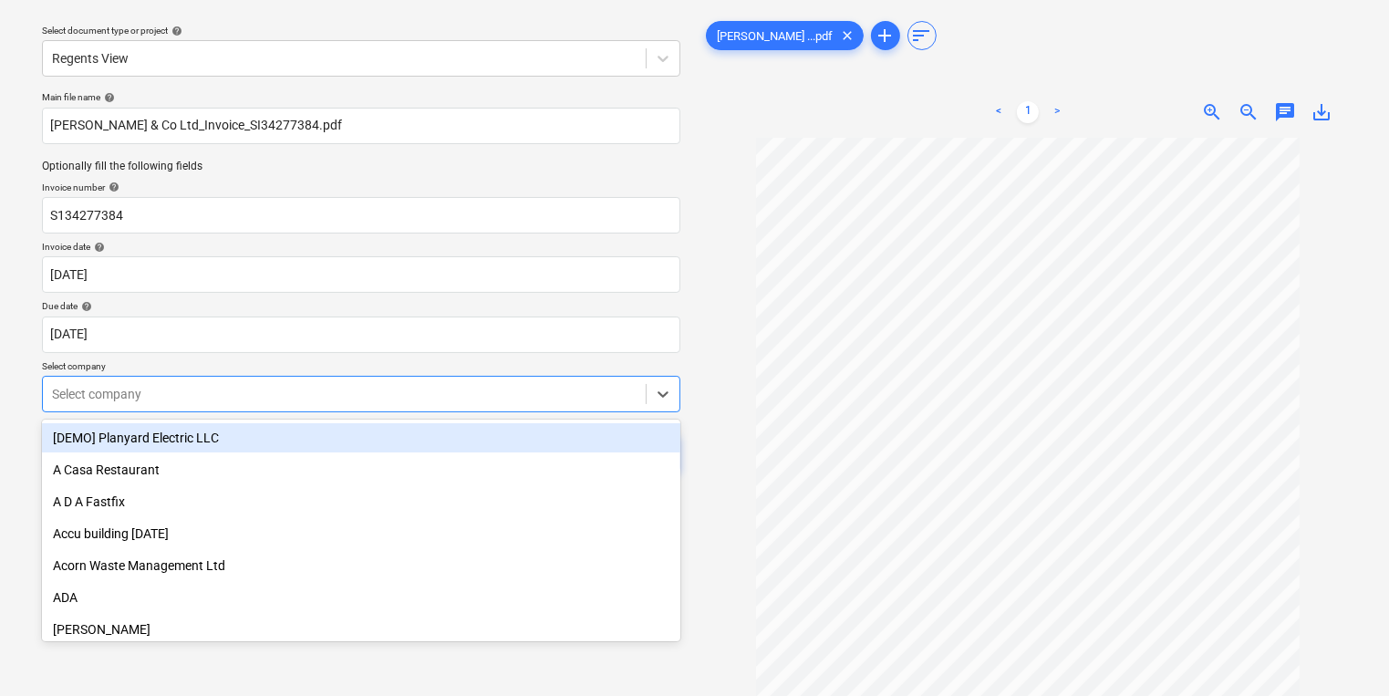
click at [221, 449] on body "Sales Projects Contacts Company Inbox 3 format_size keyboard_arrow_down help se…" at bounding box center [694, 297] width 1389 height 696
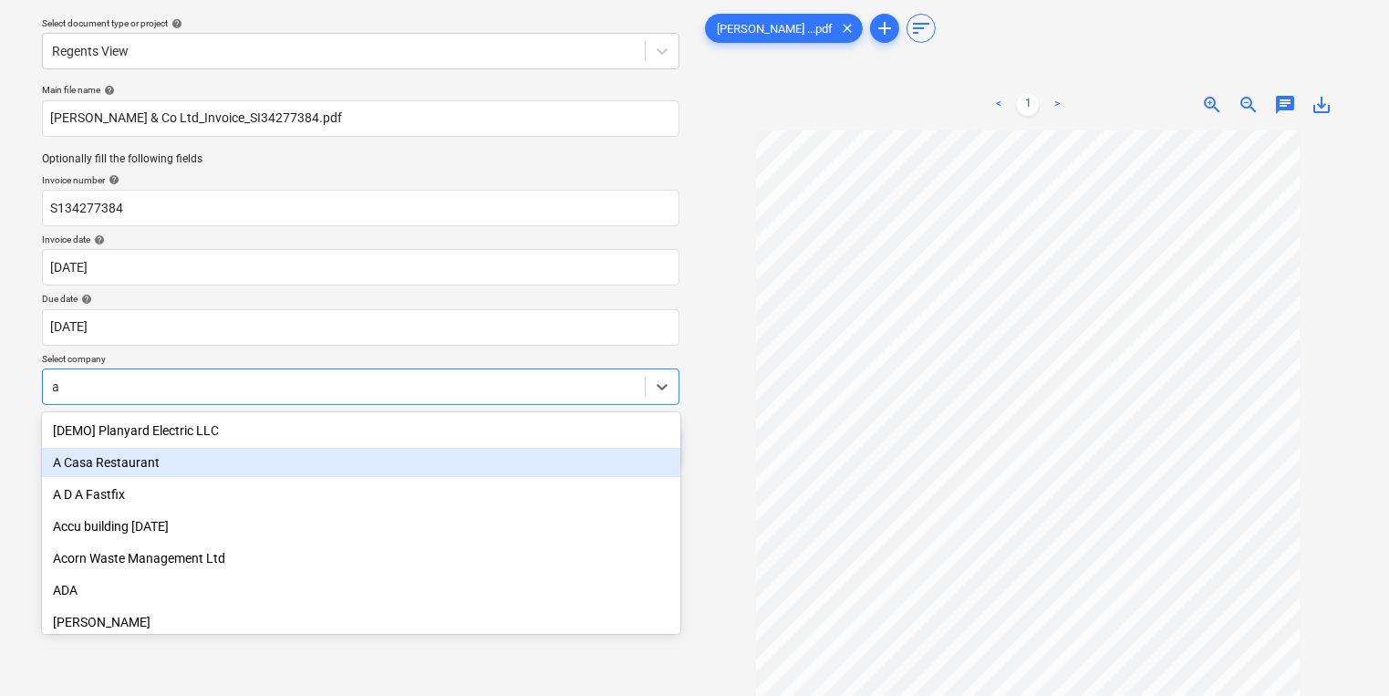
type input "ak"
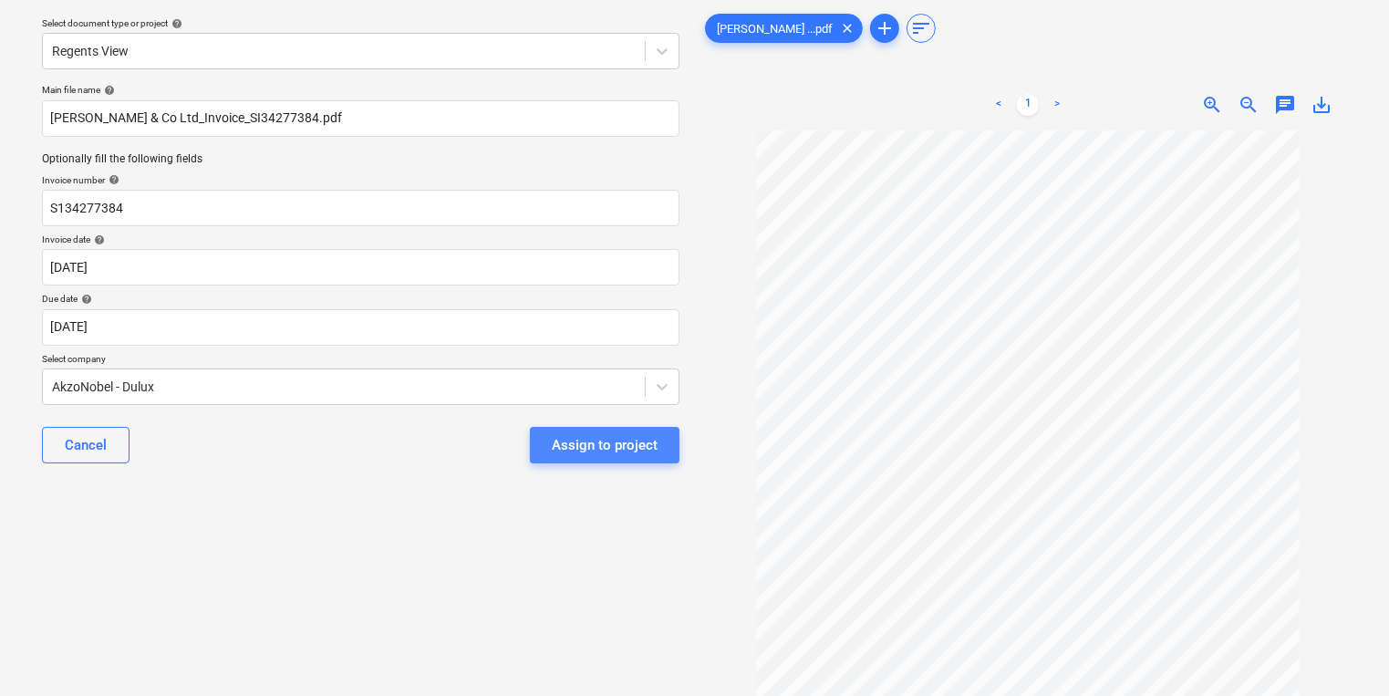
click at [576, 442] on div "Assign to project" at bounding box center [605, 445] width 106 height 24
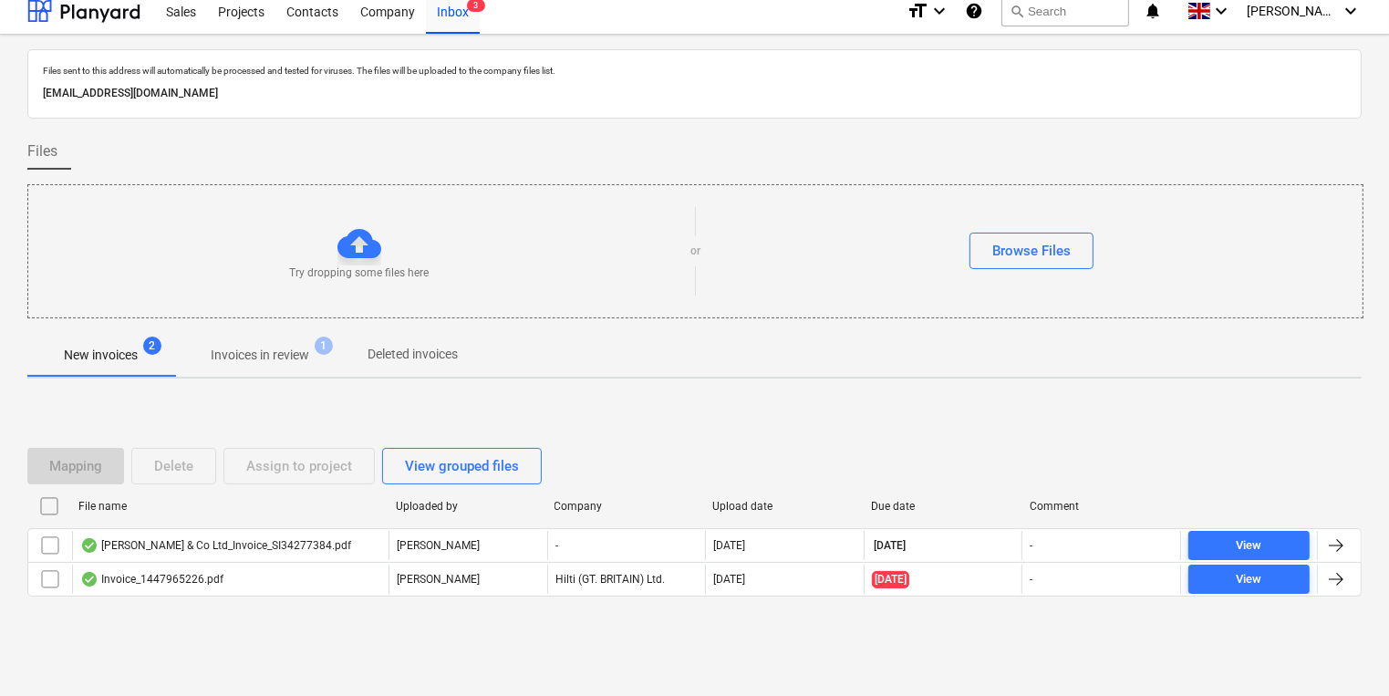
scroll to position [10, 0]
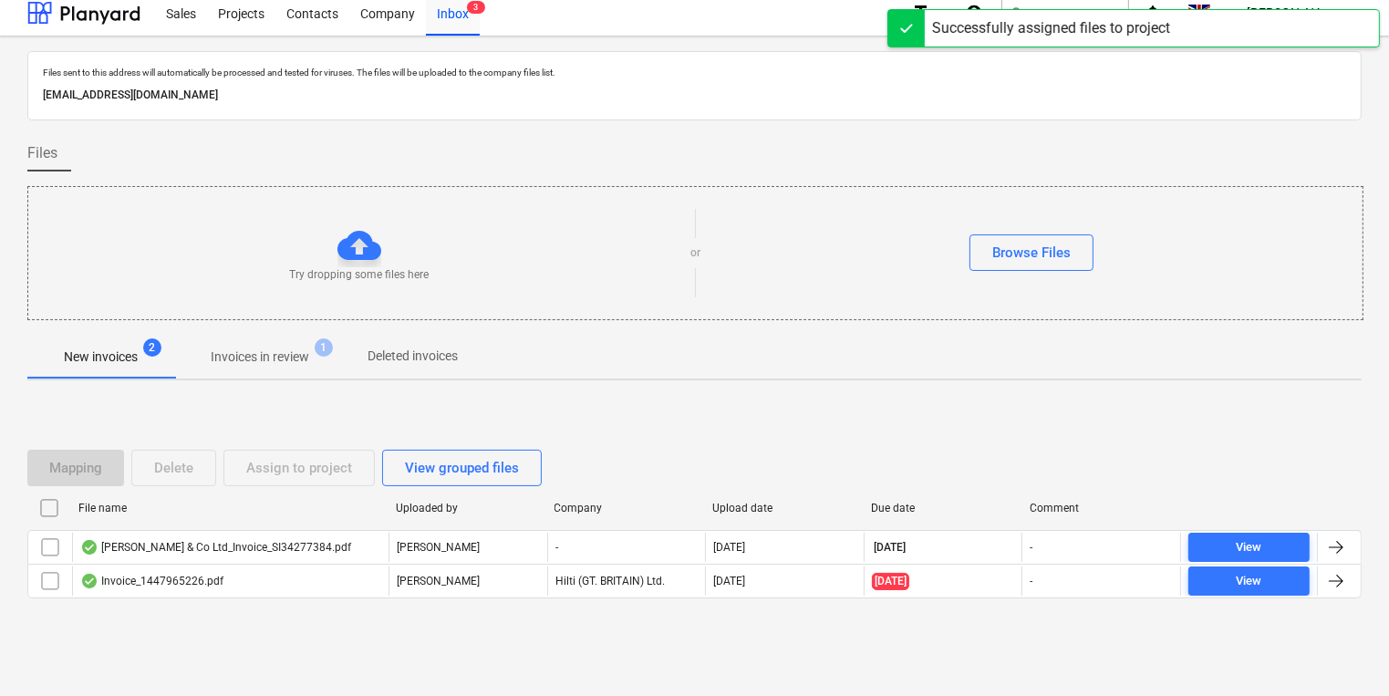
click at [576, 442] on div "Mapping Delete Assign to project View grouped files" at bounding box center [694, 467] width 1334 height 51
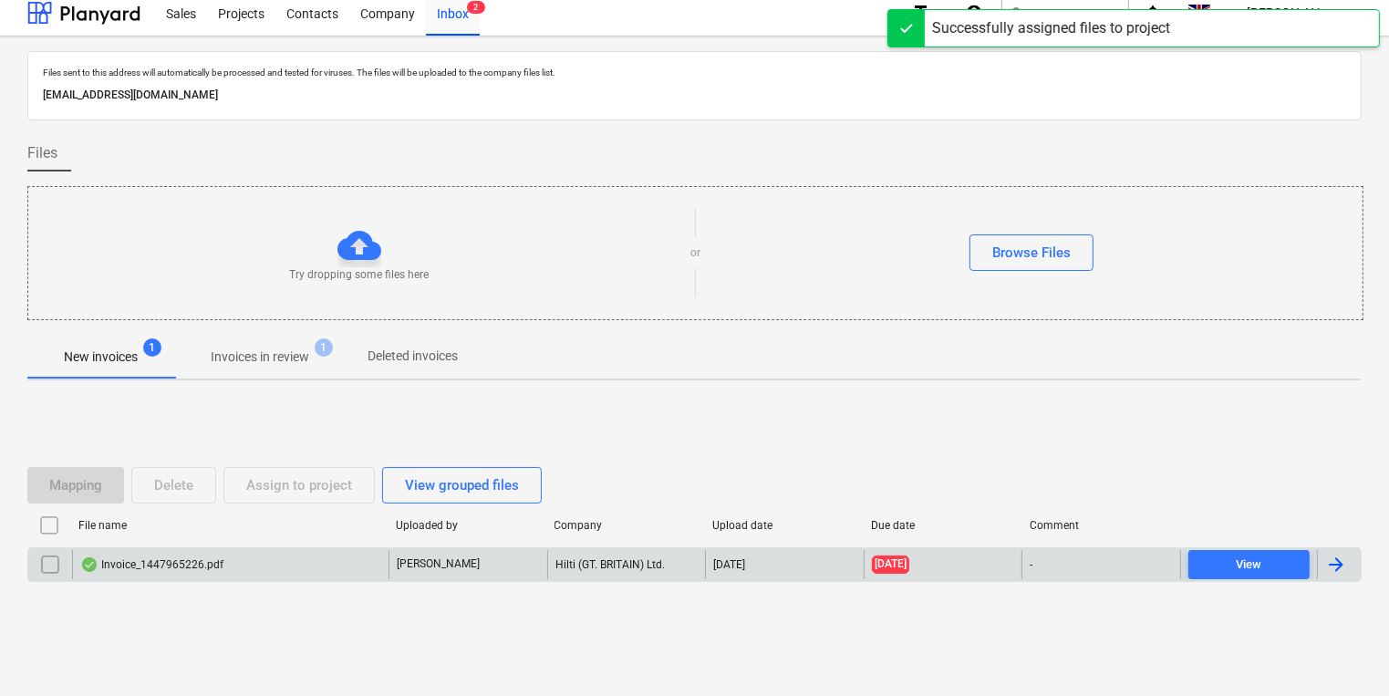
click at [420, 559] on p "[PERSON_NAME]" at bounding box center [438, 564] width 83 height 16
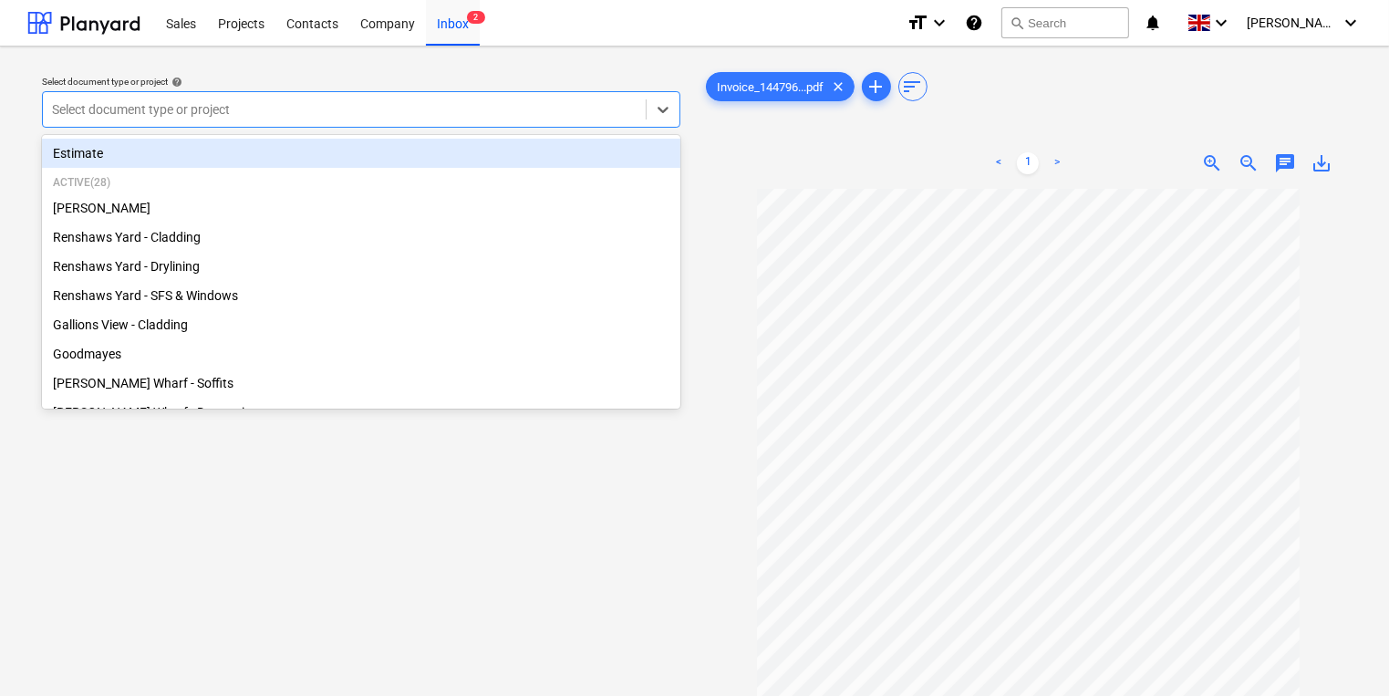
click at [153, 111] on div at bounding box center [344, 109] width 585 height 18
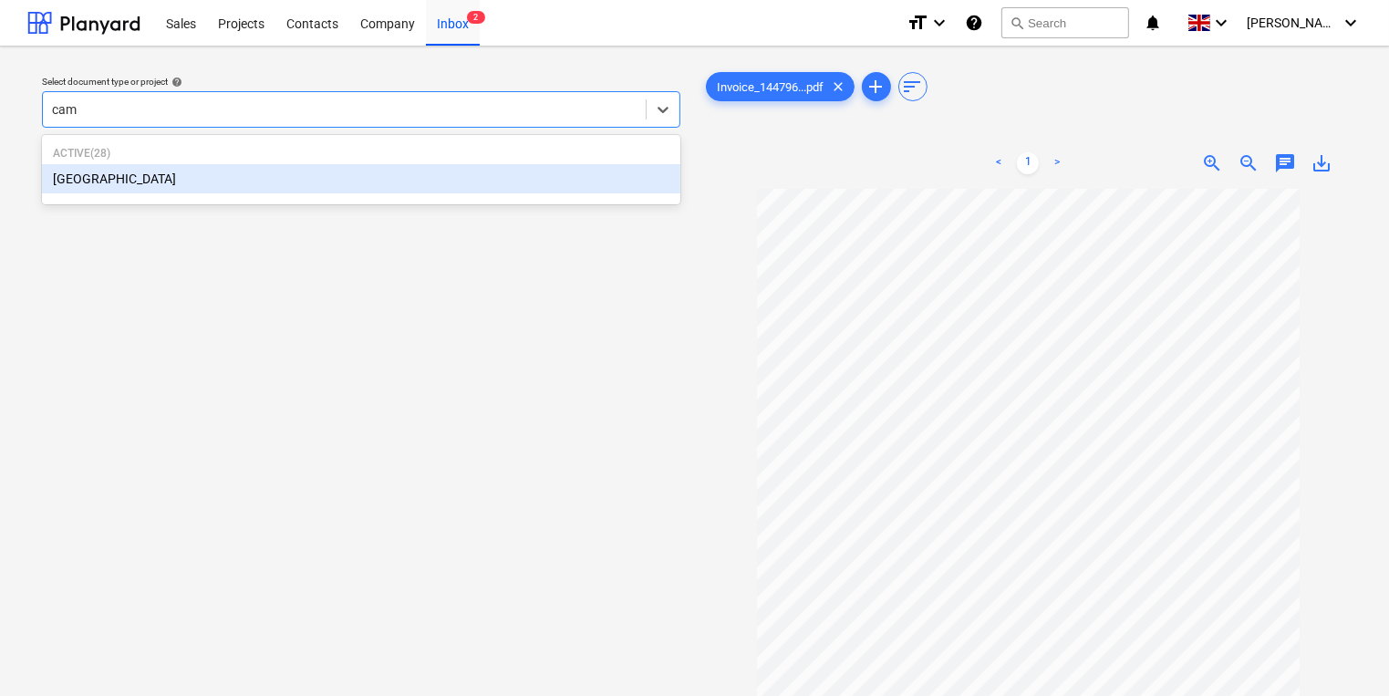
type input "camd"
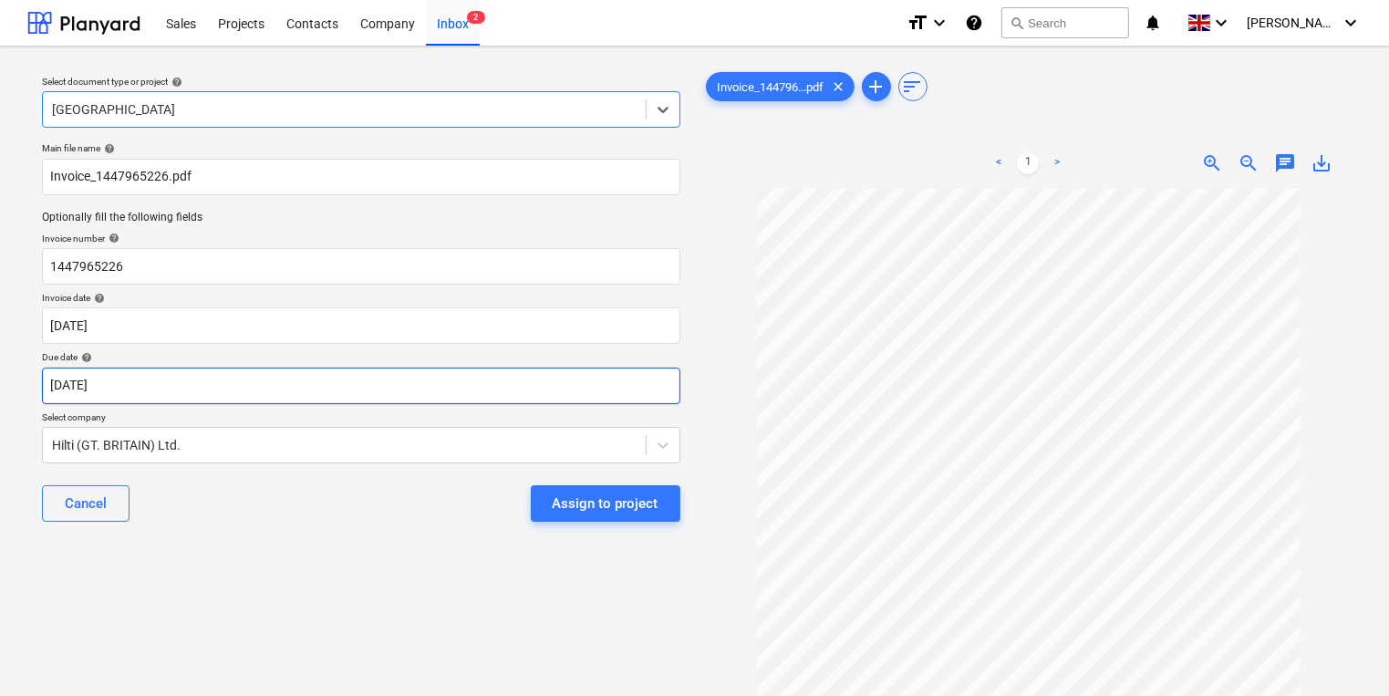
click at [246, 385] on body "Sales Projects Contacts Company Inbox 2 format_size keyboard_arrow_down help se…" at bounding box center [694, 348] width 1389 height 696
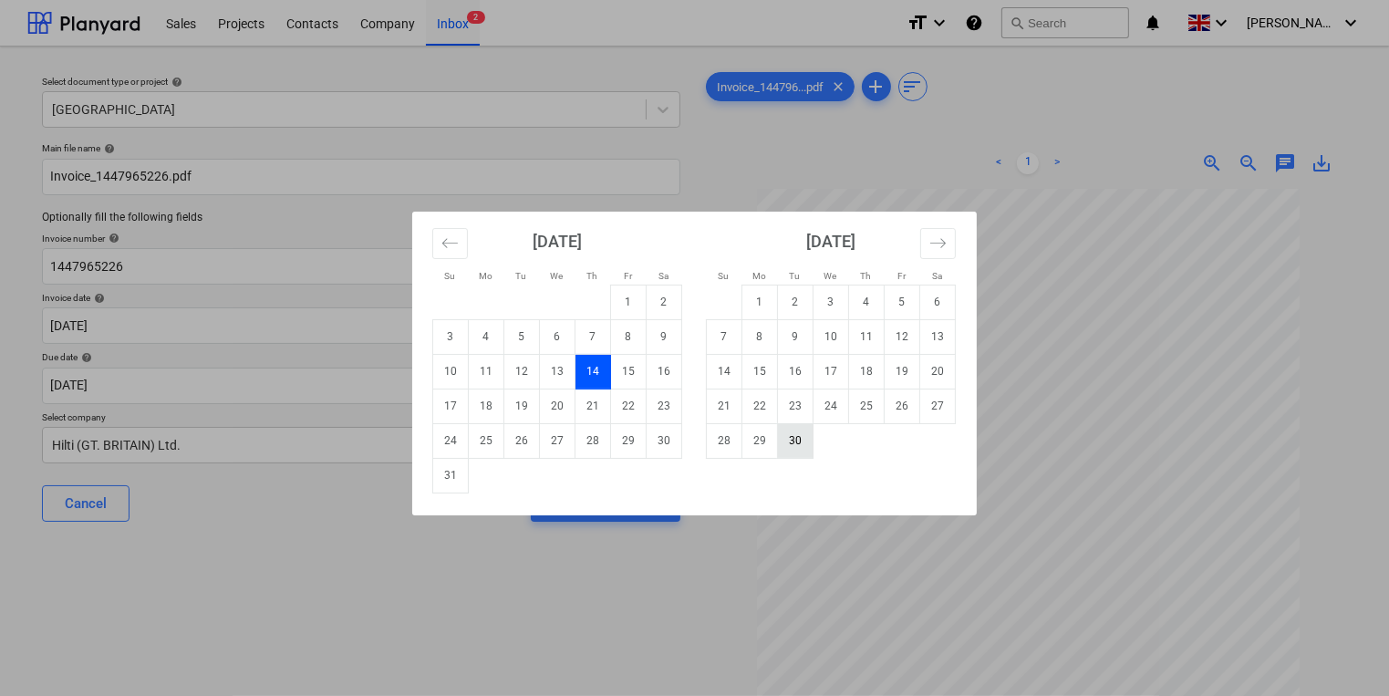
click at [803, 440] on td "30" at bounding box center [796, 440] width 36 height 35
type input "[DATE]"
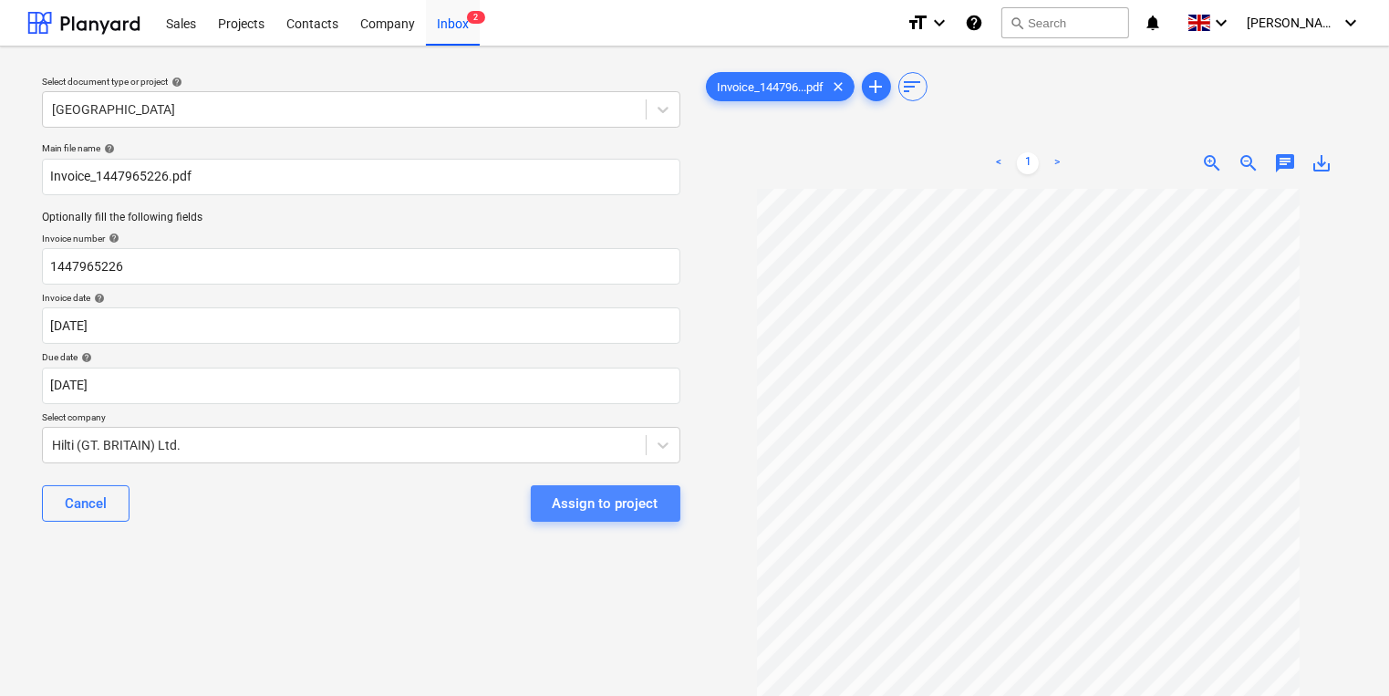
click at [631, 511] on div "Assign to project" at bounding box center [606, 504] width 106 height 24
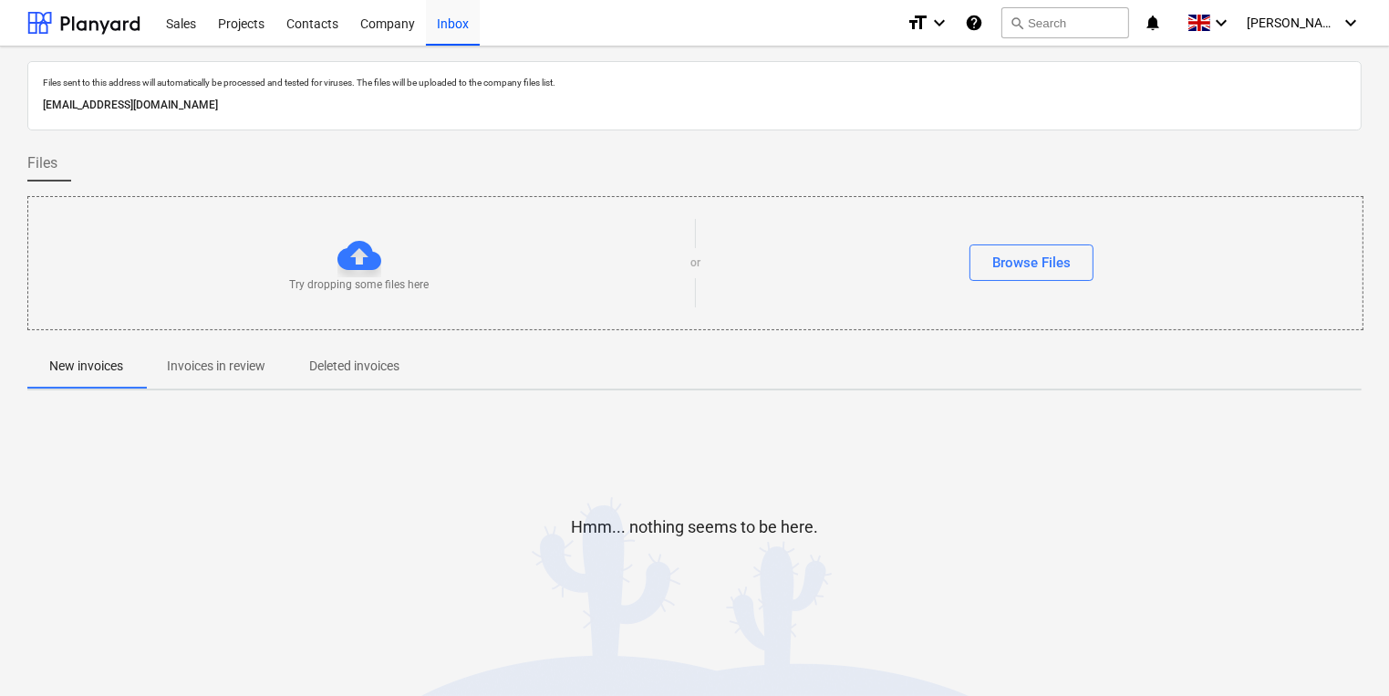
click at [193, 367] on p "Invoices in review" at bounding box center [216, 366] width 98 height 19
